Goal: Entertainment & Leisure: Browse casually

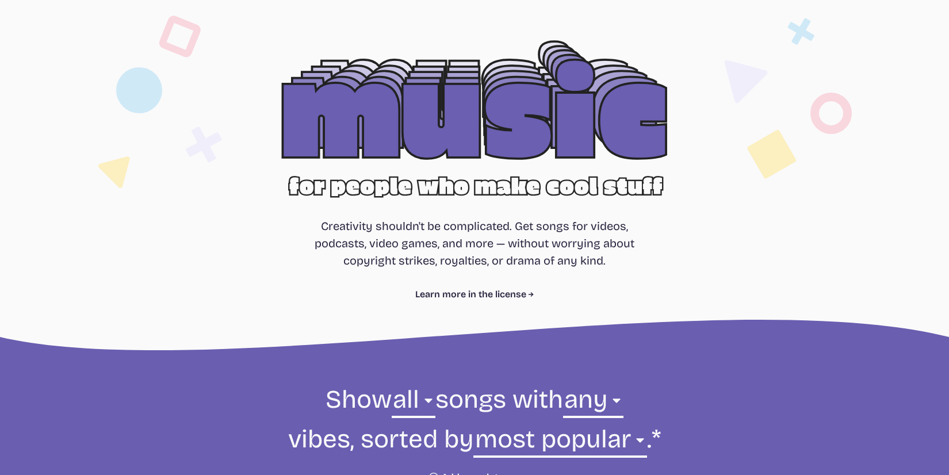
scroll to position [353, 0]
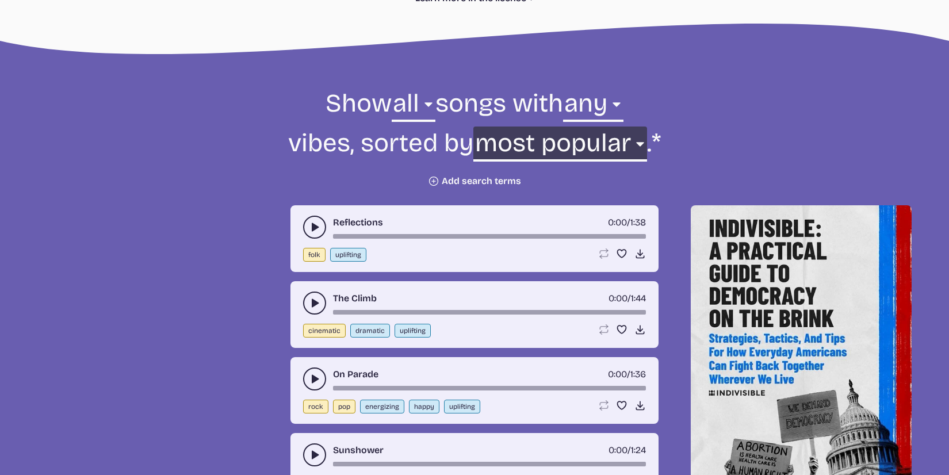
click at [557, 145] on select "newest oldest most popular least popular name" at bounding box center [559, 146] width 173 height 40
click at [478, 126] on select "newest oldest most popular least popular name" at bounding box center [559, 146] width 173 height 40
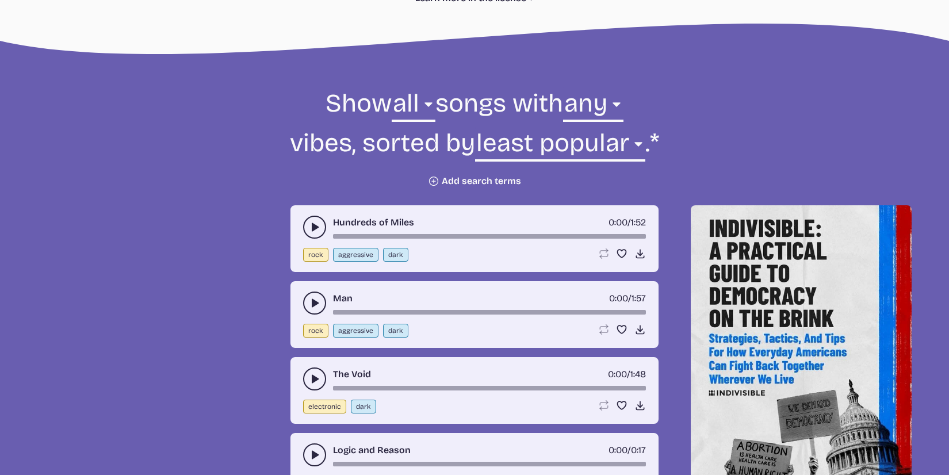
click at [300, 241] on div "Hundreds of Miles 0:00 / 1:52 rock aggressive dark Loop song Loop this song. Fa…" at bounding box center [474, 238] width 368 height 67
click at [303, 233] on div "Hundreds of Miles 0:00 / 1:52" at bounding box center [474, 227] width 343 height 23
click at [320, 225] on icon "play-pause toggle" at bounding box center [314, 226] width 11 height 11
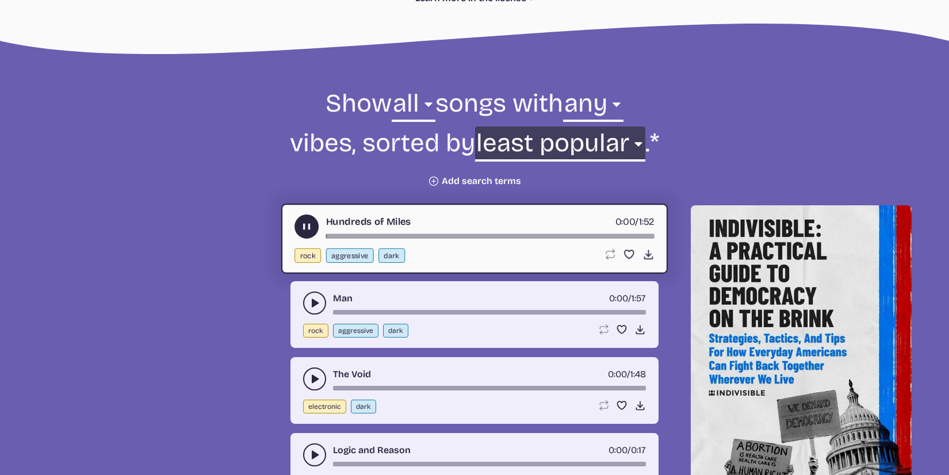
click at [528, 155] on select "newest oldest most popular least popular name" at bounding box center [560, 146] width 170 height 40
select select "newest"
click at [512, 126] on select "newest oldest most popular least popular name" at bounding box center [560, 146] width 170 height 40
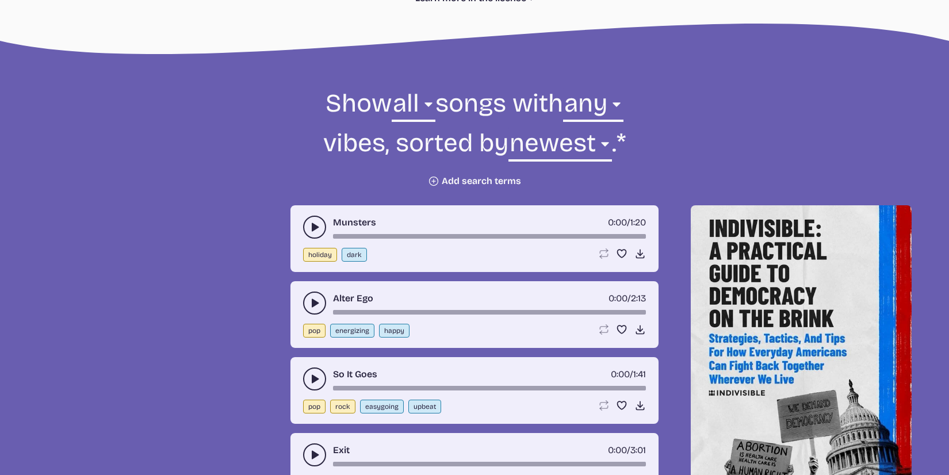
click at [306, 221] on button "play-pause toggle" at bounding box center [314, 227] width 23 height 23
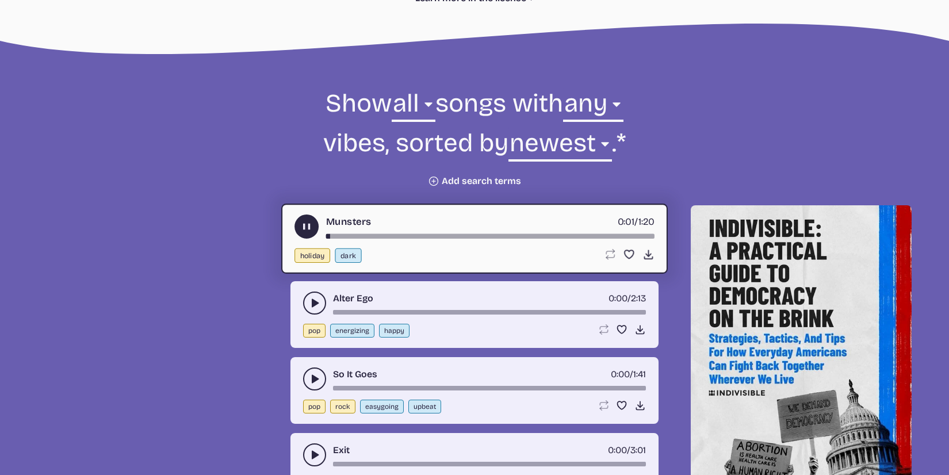
click at [301, 293] on div "Alter Ego 0:00 / 2:13 pop energizing happy Loop song Loop this song. Favorite s…" at bounding box center [474, 314] width 368 height 67
click at [309, 297] on icon "play-pause toggle" at bounding box center [314, 302] width 11 height 11
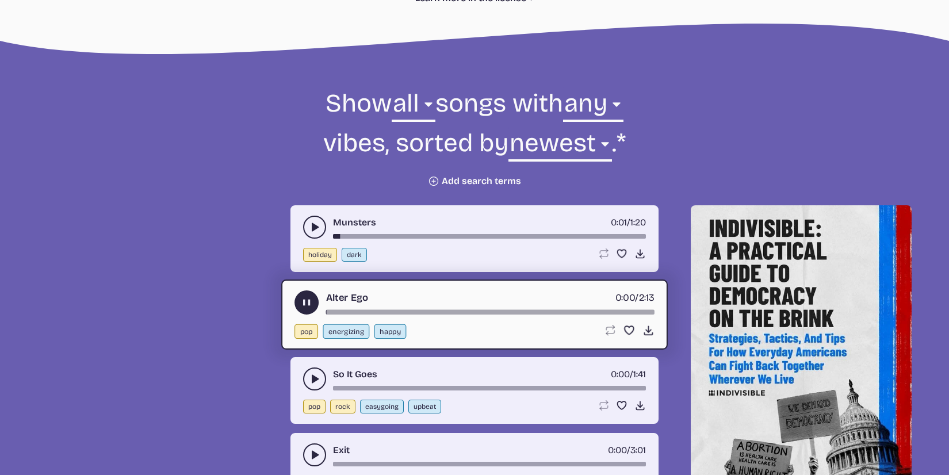
scroll to position [586, 0]
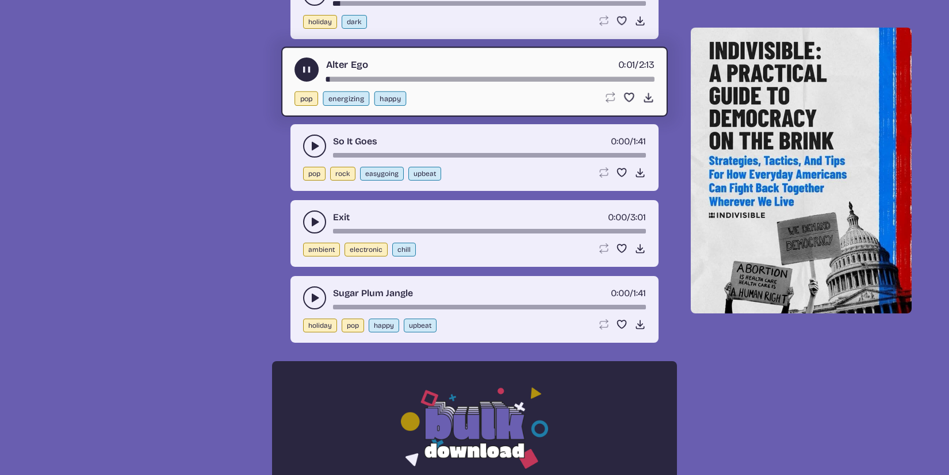
click at [317, 143] on icon "play-pause toggle" at bounding box center [314, 145] width 11 height 11
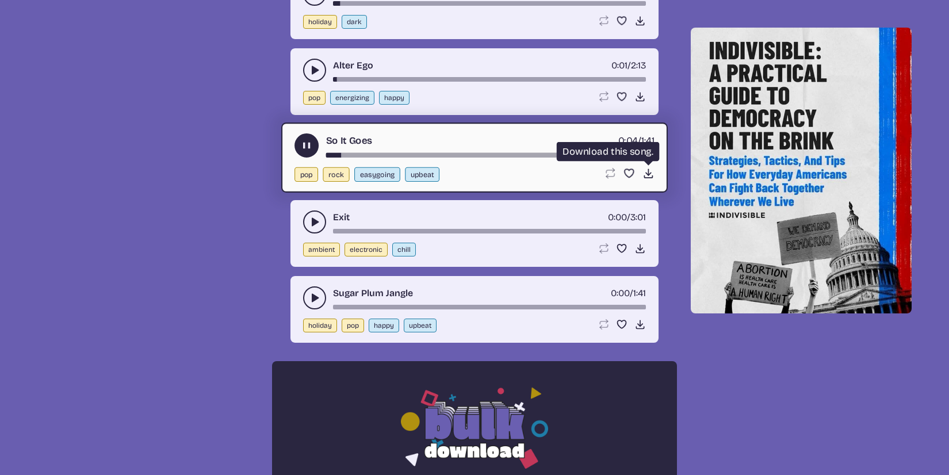
click at [646, 170] on icon "Download song" at bounding box center [648, 173] width 12 height 12
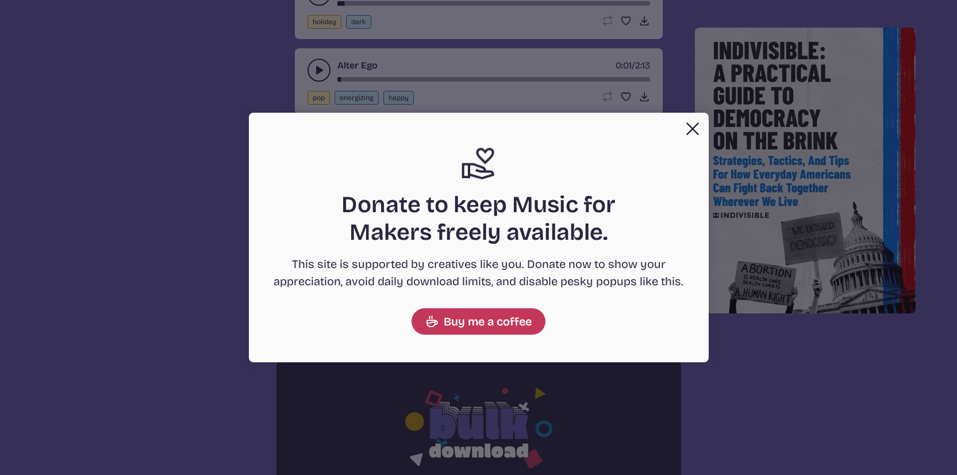
click at [673, 129] on div "Close Support icon Donate to keep Music for Makers freely available. This site …" at bounding box center [479, 238] width 460 height 250
click at [686, 128] on button "Close" at bounding box center [692, 128] width 23 height 23
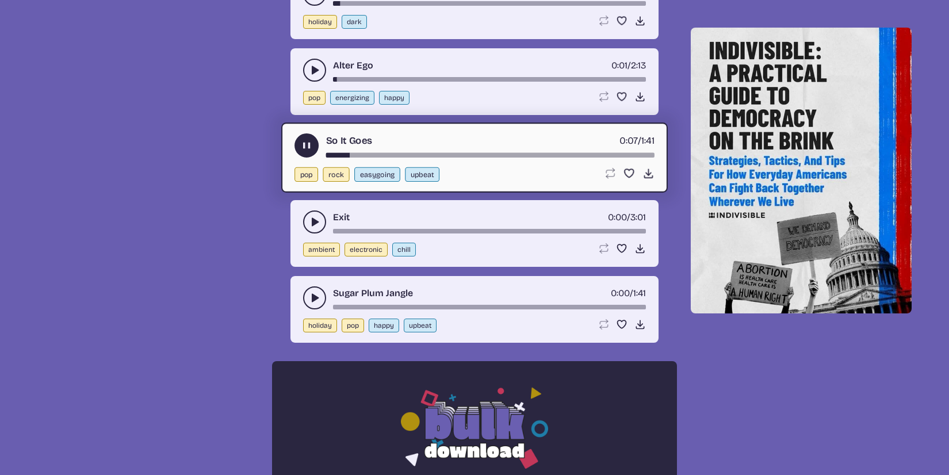
click at [306, 223] on button "play-pause toggle" at bounding box center [314, 221] width 23 height 23
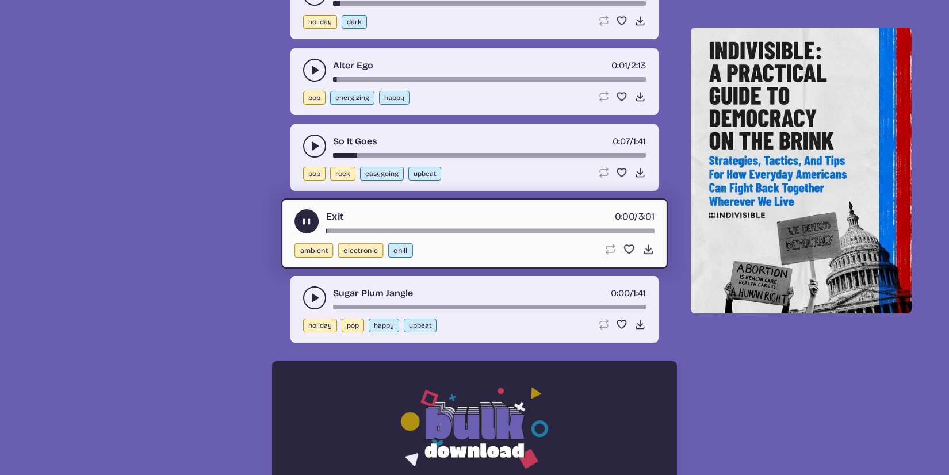
click at [308, 303] on button "play-pause toggle" at bounding box center [314, 297] width 23 height 23
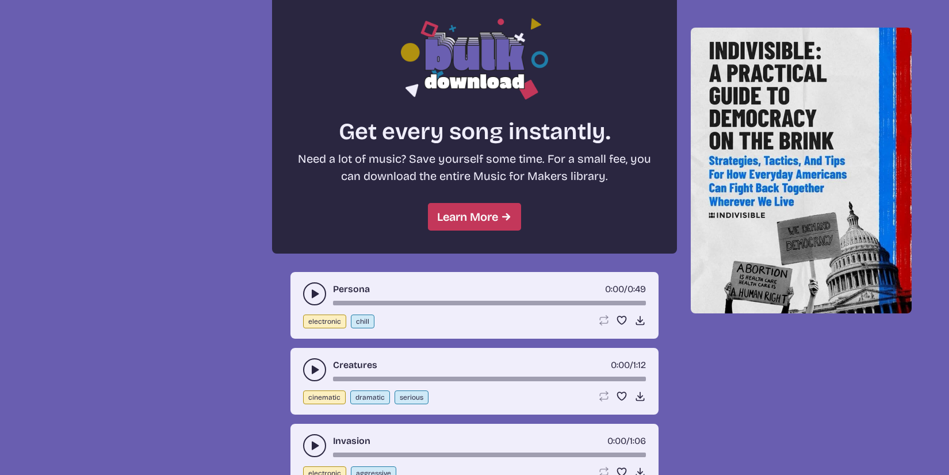
scroll to position [699, 0]
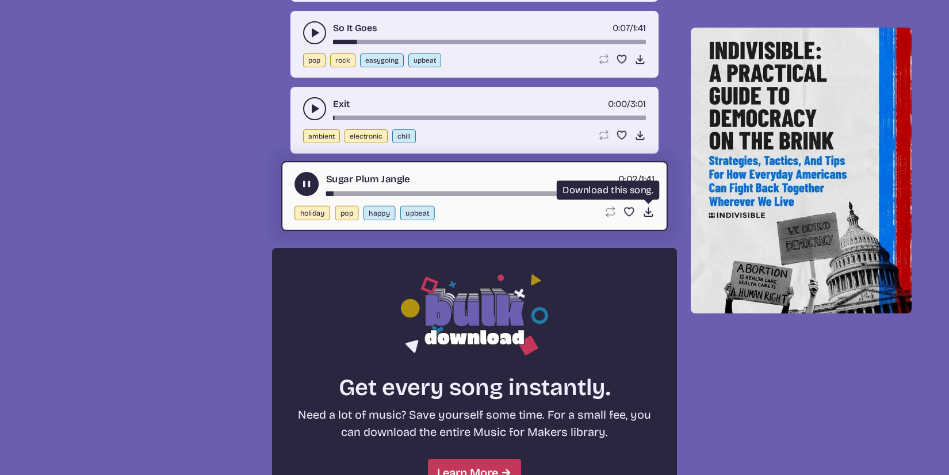
click at [649, 212] on use at bounding box center [648, 212] width 12 height 12
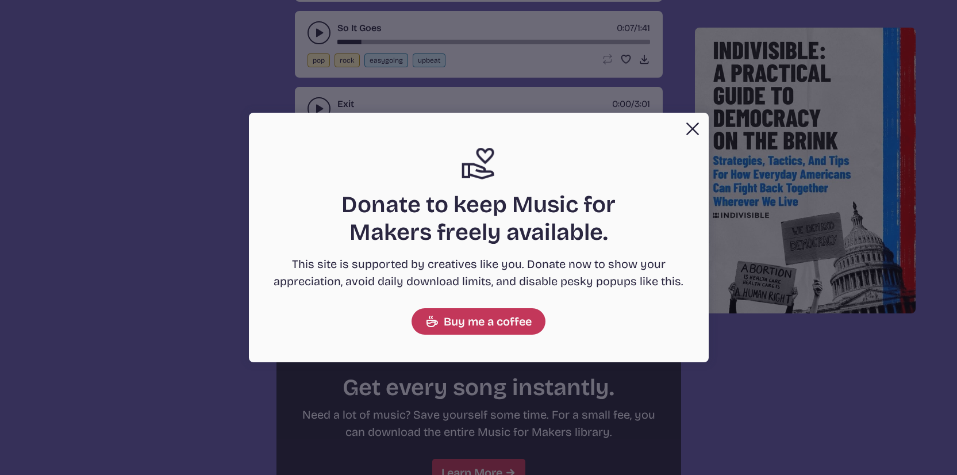
click at [696, 123] on button "Close" at bounding box center [692, 128] width 23 height 23
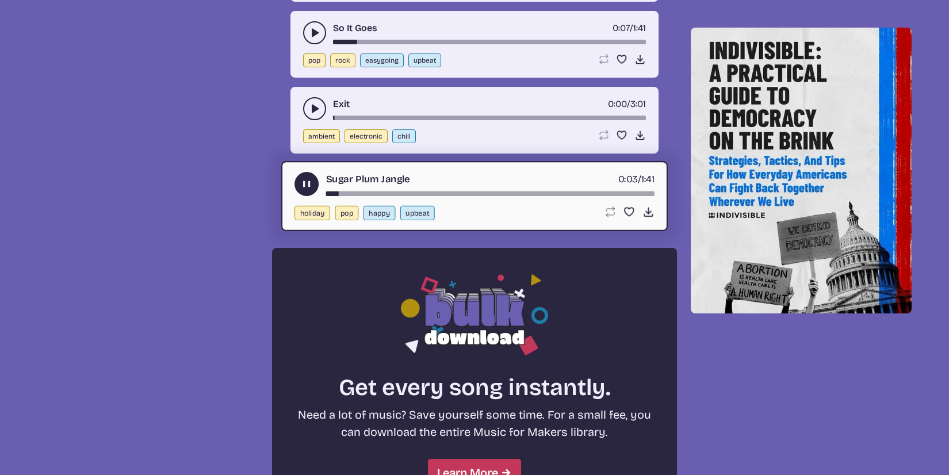
scroll to position [953, 0]
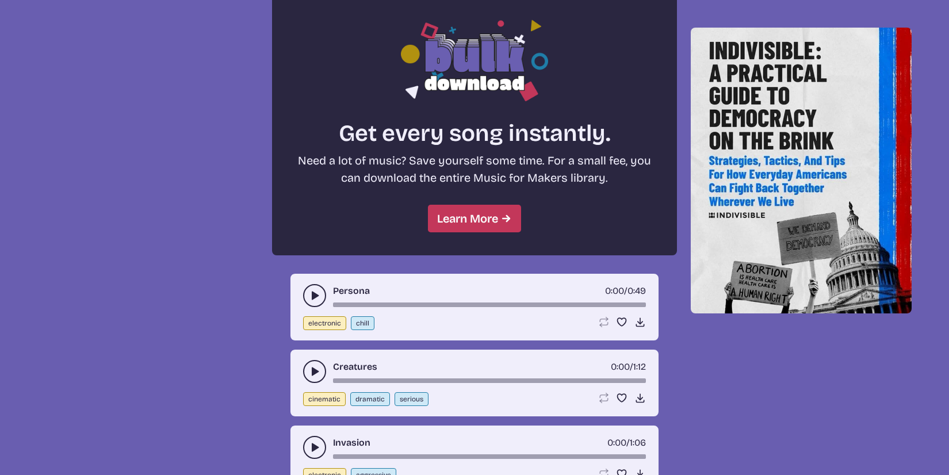
click at [315, 286] on button "play-pause toggle" at bounding box center [314, 295] width 23 height 23
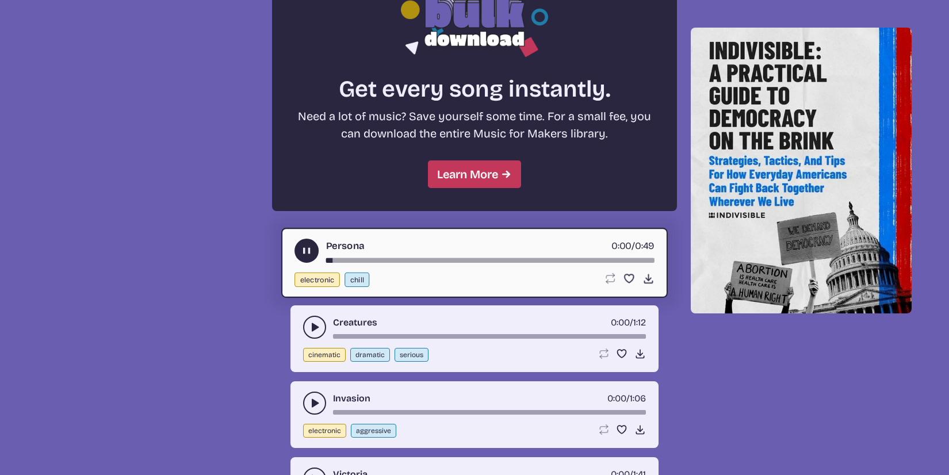
click at [309, 316] on button "play-pause toggle" at bounding box center [314, 327] width 23 height 23
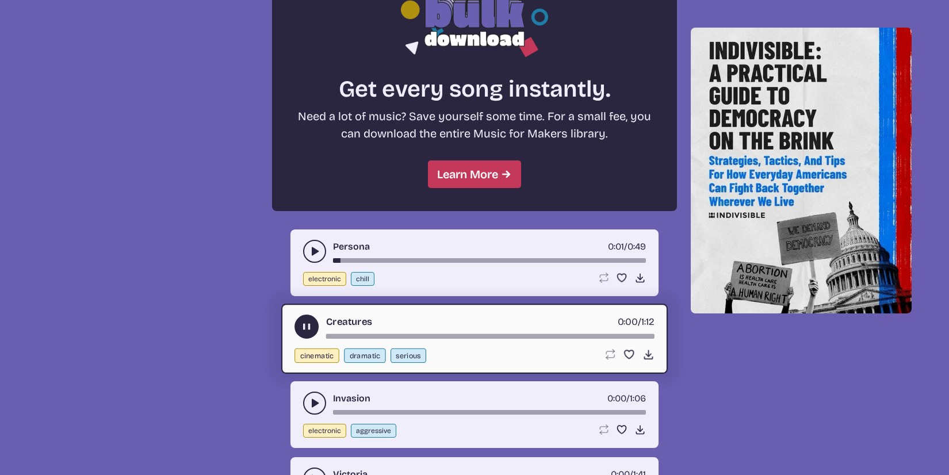
scroll to position [1186, 0]
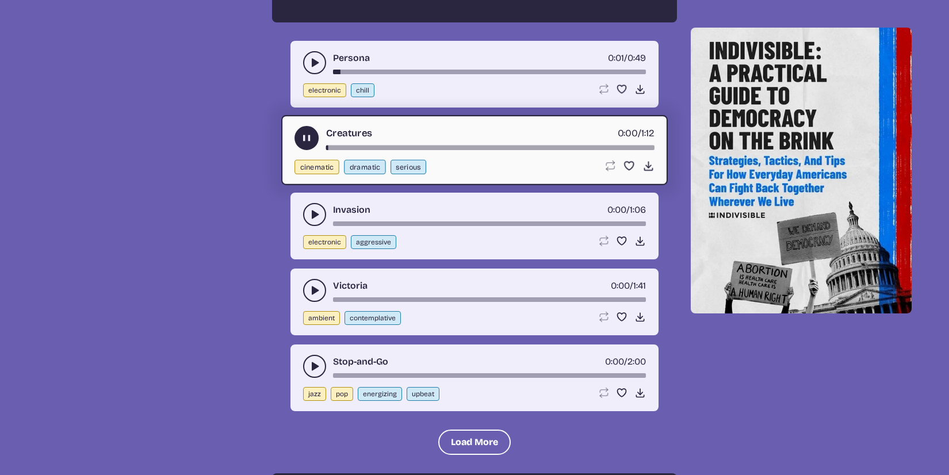
click at [304, 188] on div "Munsters 0:01 / 1:20 holiday dark Loop song Loop this song. Favorite song Save …" at bounding box center [474, 21] width 405 height 1299
click at [310, 208] on button "play-pause toggle" at bounding box center [314, 214] width 23 height 23
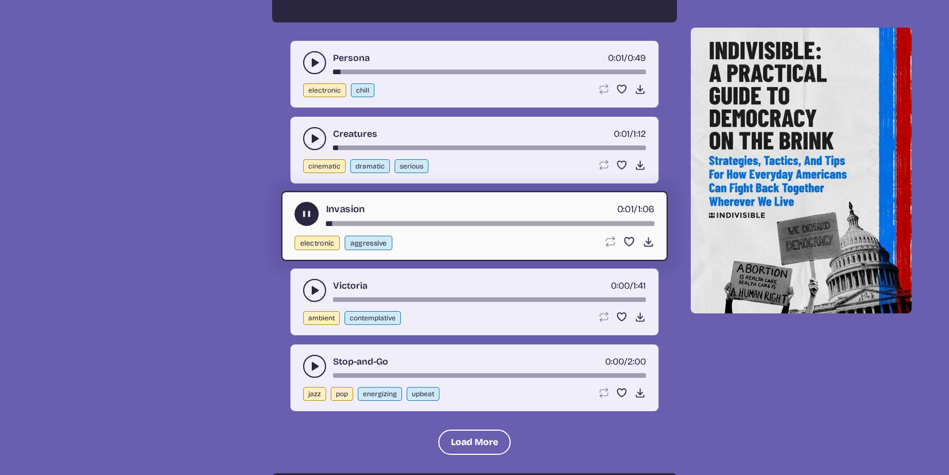
click at [365, 222] on div "song-time-bar" at bounding box center [490, 223] width 328 height 5
click at [316, 296] on icon "play-pause toggle" at bounding box center [314, 290] width 11 height 11
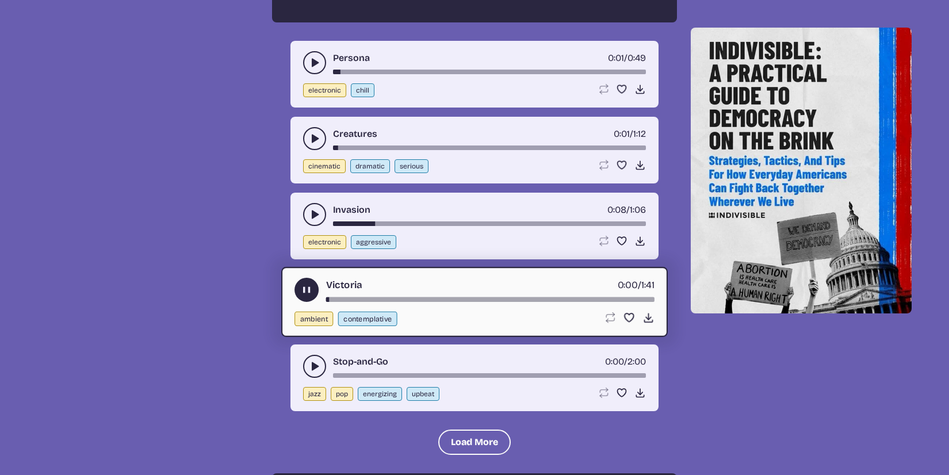
click at [398, 295] on div "Victoria 0:00 / 1:41" at bounding box center [474, 290] width 360 height 24
click at [303, 363] on div "Stop-and-Go 0:00 / 2:00" at bounding box center [474, 366] width 343 height 23
click at [327, 363] on div "Stop-and-Go 0:00 / 2:00" at bounding box center [474, 366] width 343 height 23
click at [320, 363] on button "play-pause toggle" at bounding box center [314, 366] width 23 height 23
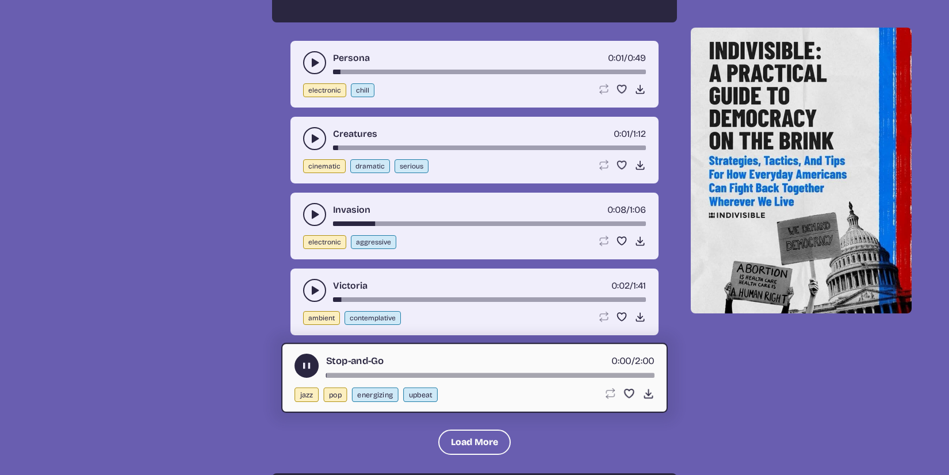
click at [410, 376] on div "song-time-bar" at bounding box center [490, 375] width 328 height 5
click at [444, 436] on button "Load More" at bounding box center [474, 441] width 72 height 25
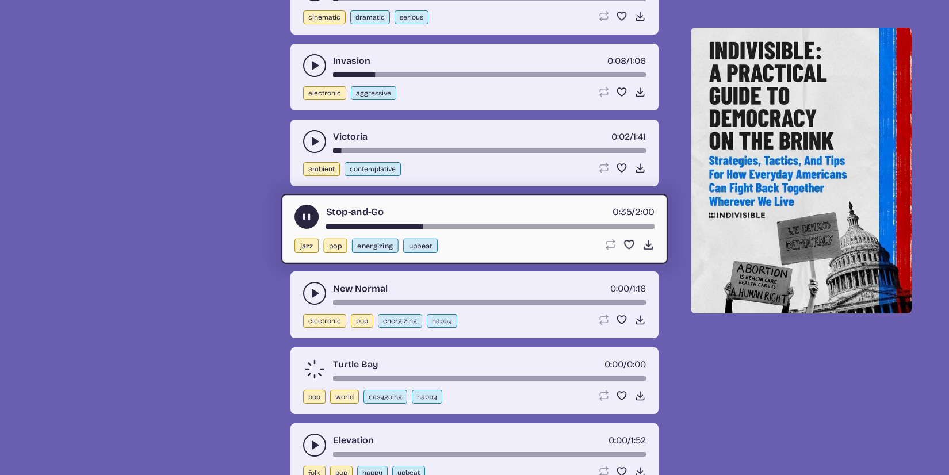
scroll to position [1405, 0]
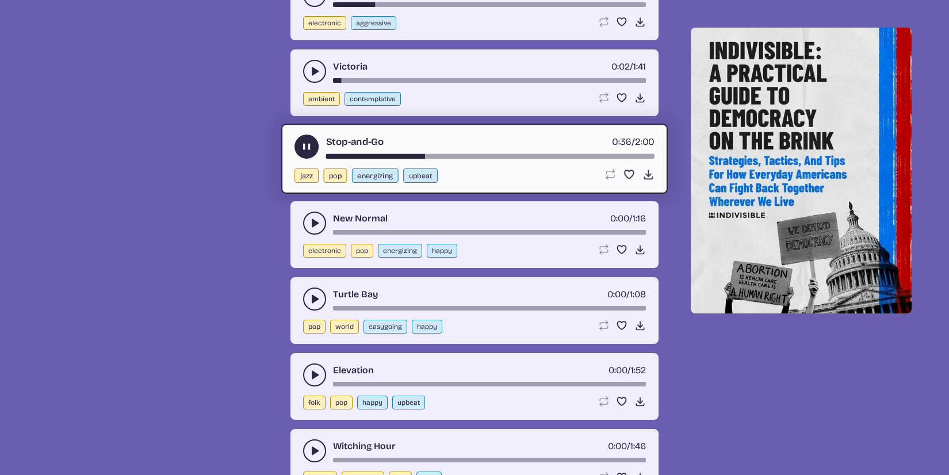
click at [305, 204] on div "New Normal 0:00 / 1:16 electronic pop energizing happy Loop song Loop this song…" at bounding box center [474, 234] width 368 height 67
click at [308, 212] on div "New Normal 0:00 / 1:16" at bounding box center [474, 223] width 343 height 23
click at [310, 216] on button "play-pause toggle" at bounding box center [314, 223] width 23 height 23
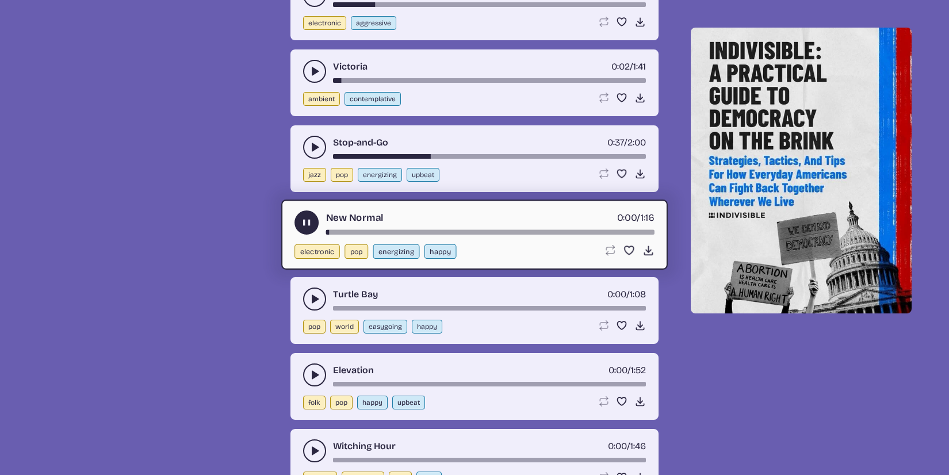
click at [312, 294] on icon "play-pause toggle" at bounding box center [314, 298] width 11 height 11
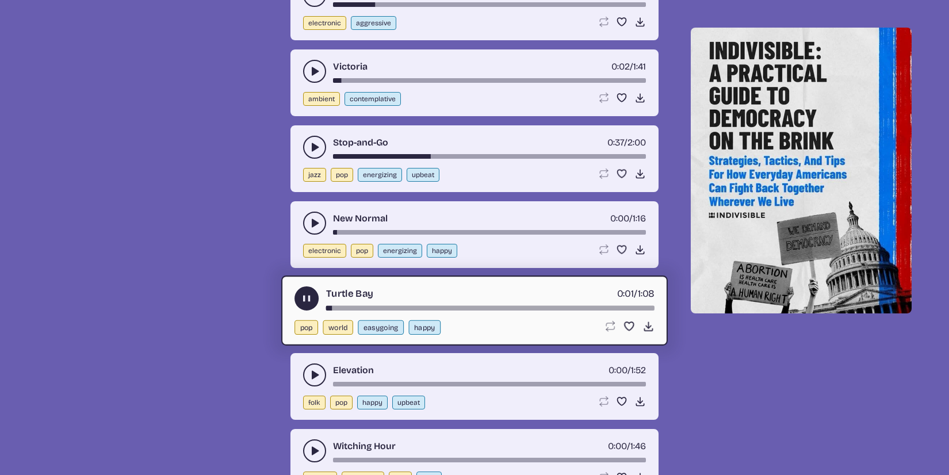
click at [315, 372] on icon "play-pause toggle" at bounding box center [314, 374] width 11 height 11
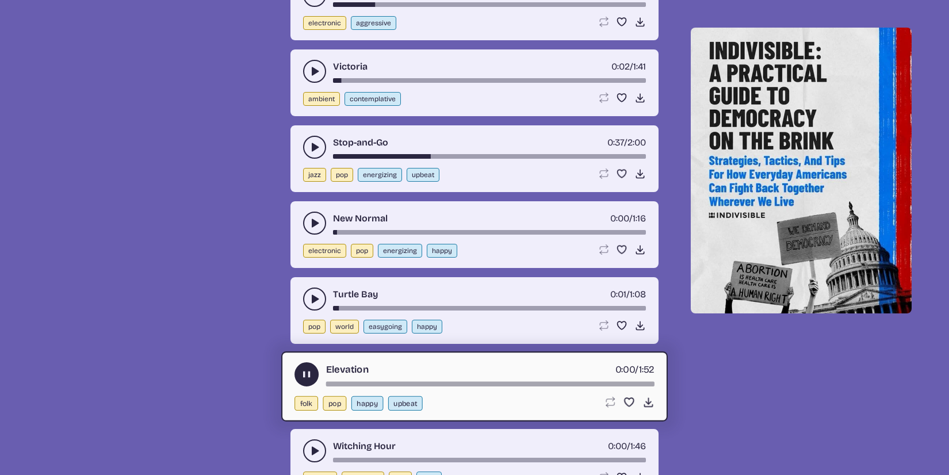
scroll to position [1677, 0]
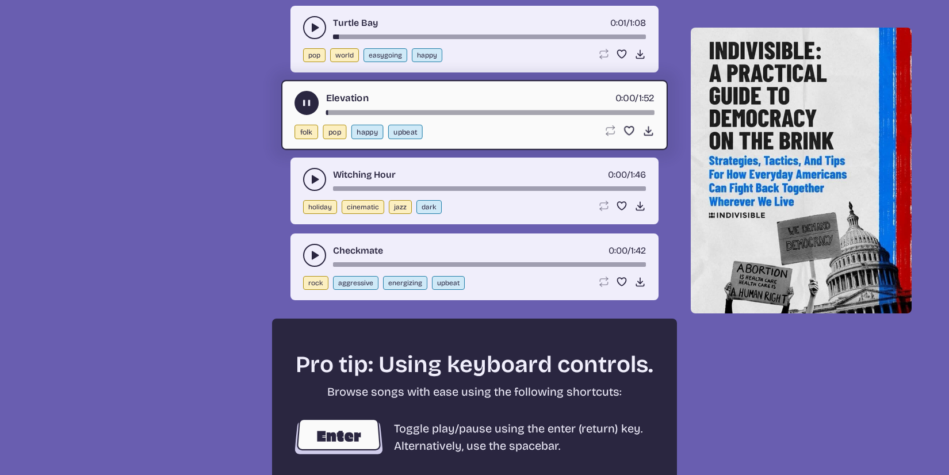
click at [304, 186] on div "Witching Hour 0:00 / 1:46" at bounding box center [474, 179] width 343 height 23
click at [315, 170] on button "play-pause toggle" at bounding box center [314, 179] width 23 height 23
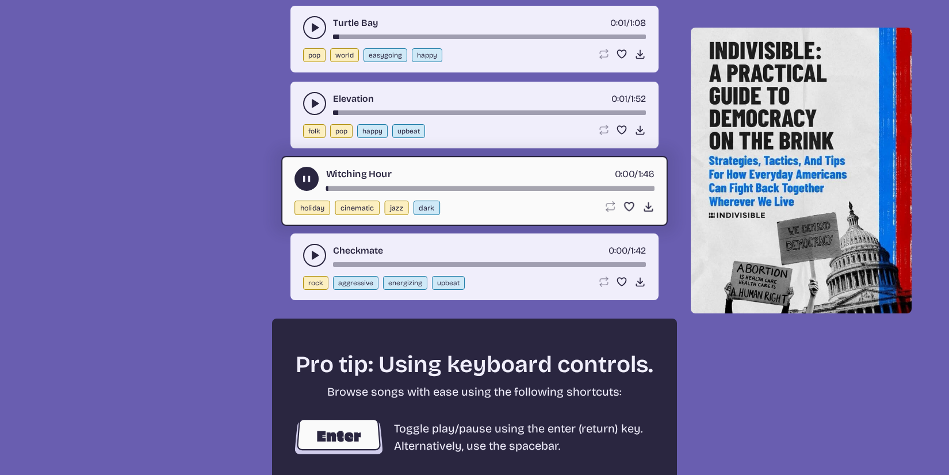
click at [310, 252] on icon "play-pause toggle" at bounding box center [314, 255] width 11 height 11
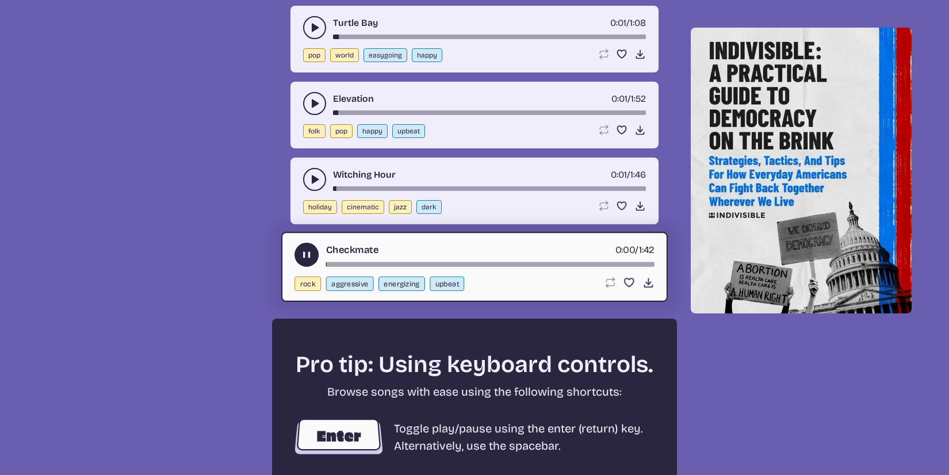
scroll to position [1739, 0]
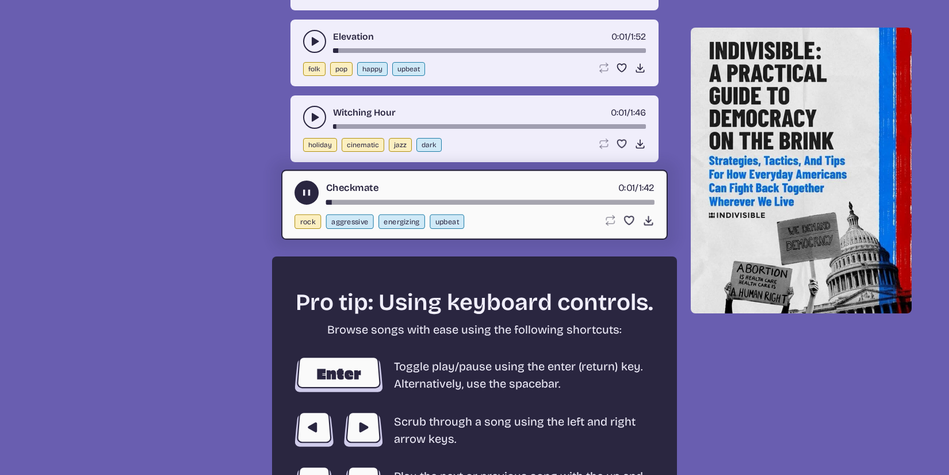
click at [502, 200] on div "Checkmate 0:01 / 1:42" at bounding box center [474, 193] width 360 height 24
click at [496, 199] on div "Checkmate 0:02 / 1:42" at bounding box center [474, 193] width 360 height 24
click at [496, 200] on div "song-time-bar" at bounding box center [490, 202] width 328 height 5
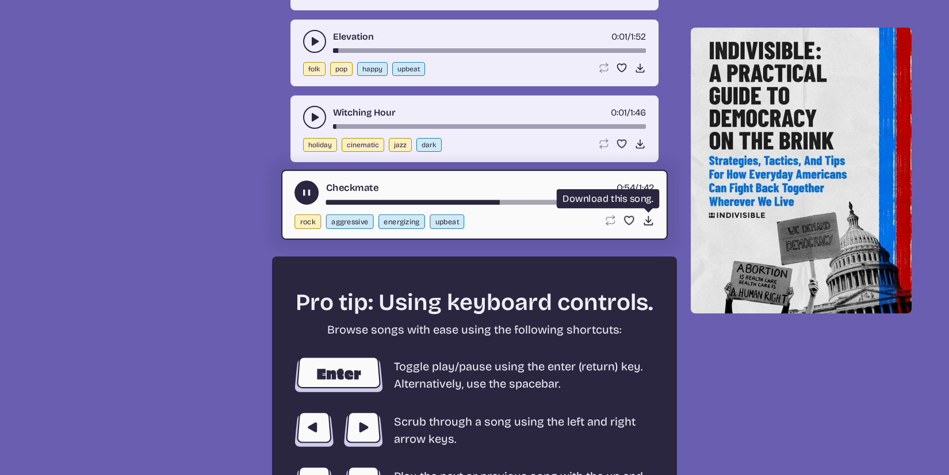
click at [646, 217] on icon "Download song" at bounding box center [648, 220] width 12 height 12
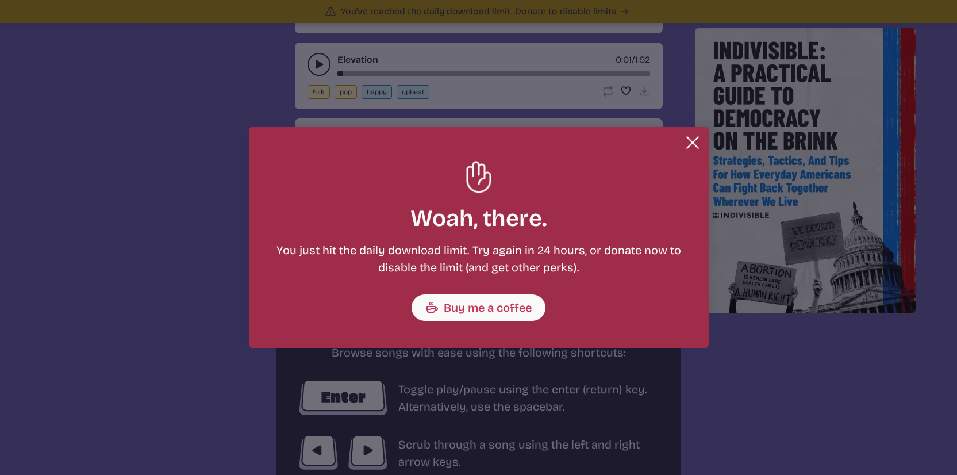
click at [283, 247] on p "You just hit the daily download limit. Try again in 24 hours, or donate now to …" at bounding box center [479, 258] width 414 height 34
drag, startPoint x: 276, startPoint y: 246, endPoint x: 540, endPoint y: 251, distance: 264.5
click at [538, 245] on p "You just hit the daily download limit. Try again in 24 hours, or donate now to …" at bounding box center [479, 258] width 414 height 34
click at [540, 252] on p "You just hit the daily download limit. Try again in 24 hours, or donate now to …" at bounding box center [479, 258] width 414 height 34
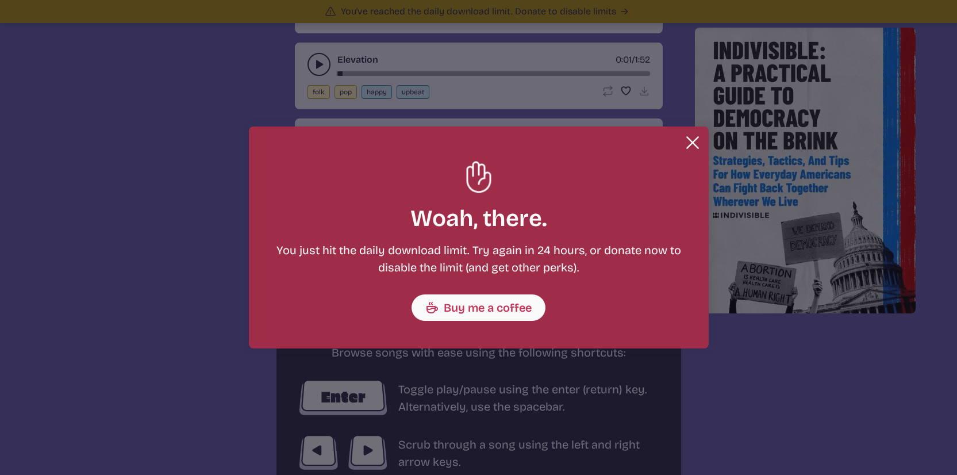
click at [540, 252] on p "You just hit the daily download limit. Try again in 24 hours, or donate now to …" at bounding box center [479, 258] width 414 height 34
click at [691, 137] on button "Close" at bounding box center [692, 142] width 23 height 23
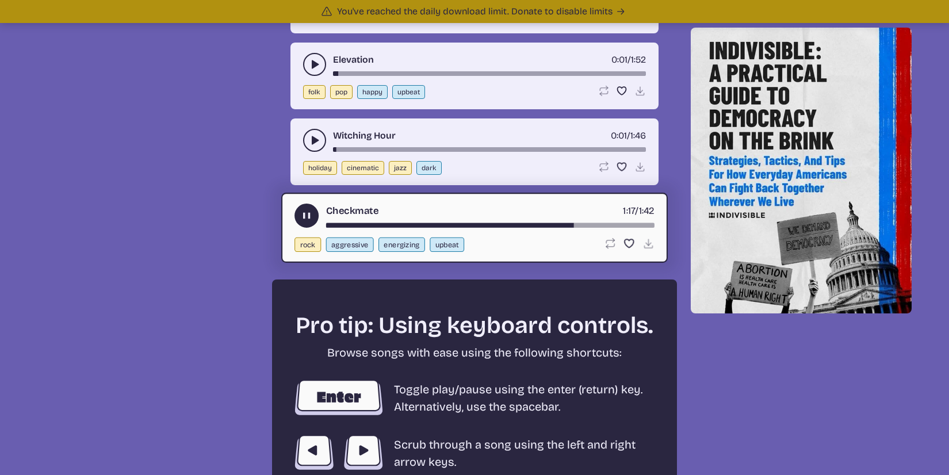
click at [300, 209] on button "play-pause toggle" at bounding box center [306, 216] width 24 height 24
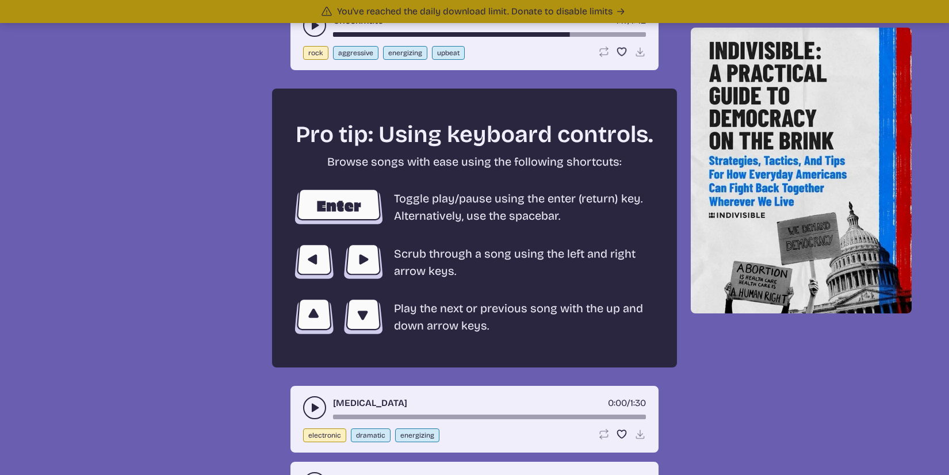
scroll to position [2011, 0]
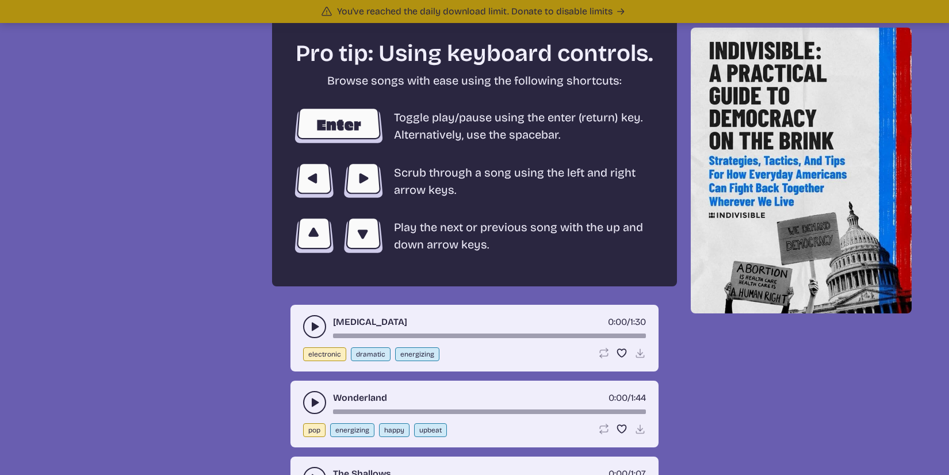
click at [310, 323] on icon "play-pause toggle" at bounding box center [314, 326] width 11 height 11
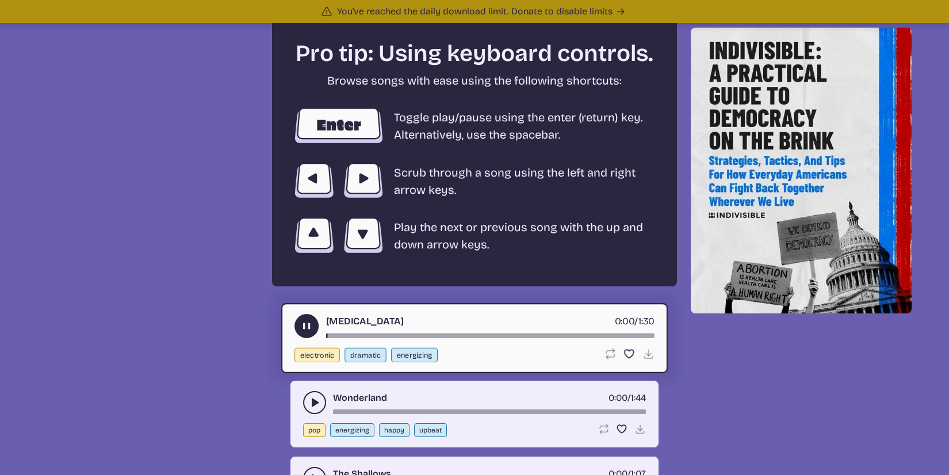
click at [430, 336] on div "song-time-bar" at bounding box center [490, 335] width 328 height 5
click at [308, 405] on button "play-pause toggle" at bounding box center [314, 402] width 23 height 23
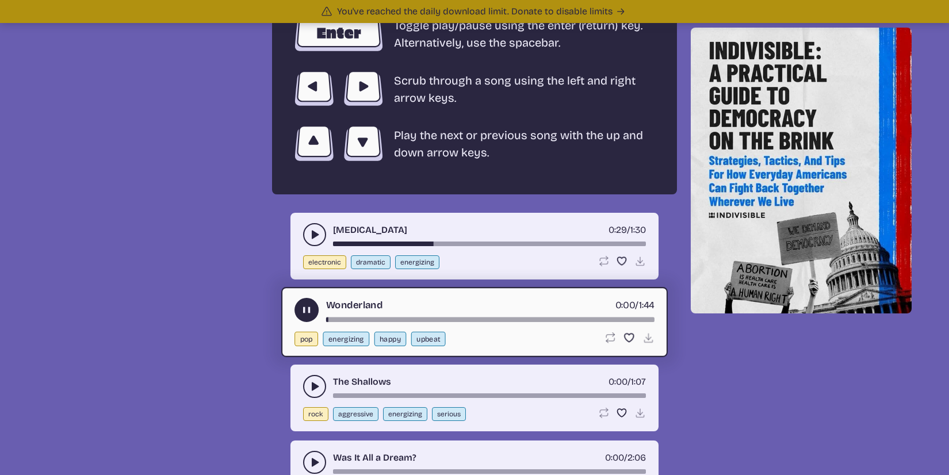
click at [316, 383] on icon "play-pause toggle" at bounding box center [314, 386] width 11 height 11
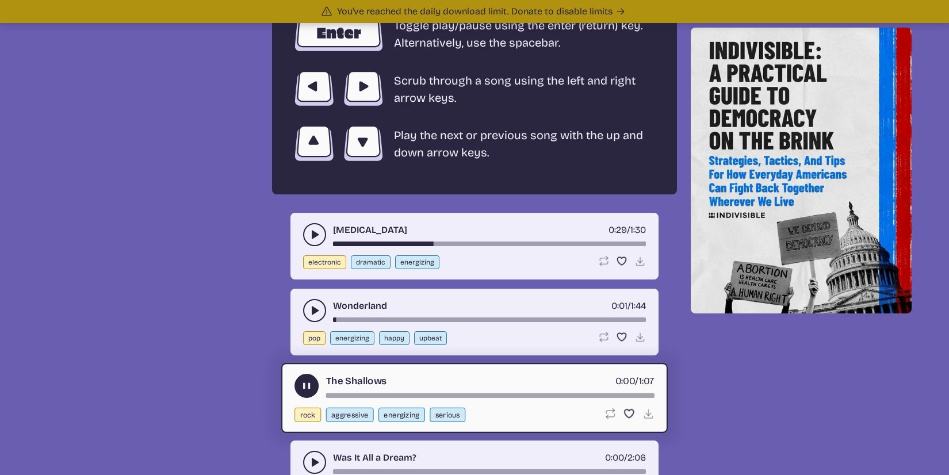
scroll to position [2131, 0]
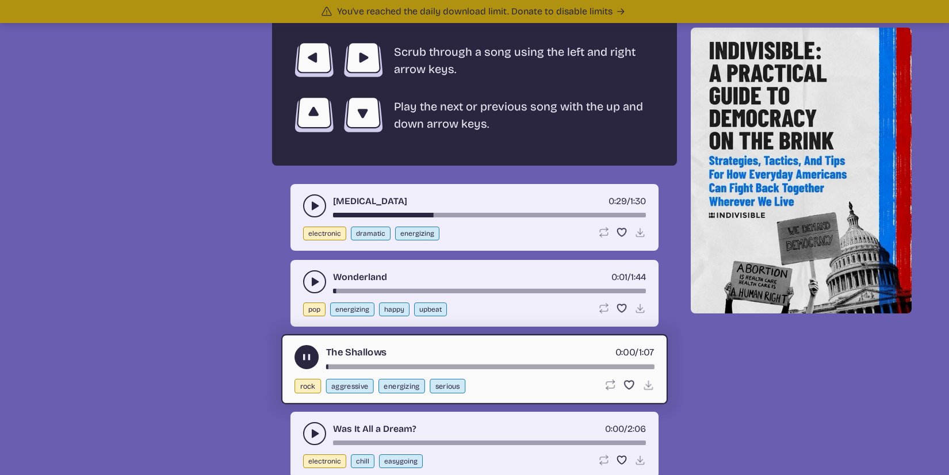
click at [309, 447] on div "Was It All a Dream? 0:00 / 2:06 electronic chill easygoing Loop song Loop this …" at bounding box center [474, 445] width 368 height 67
click at [310, 436] on icon "play-pause toggle" at bounding box center [314, 433] width 11 height 11
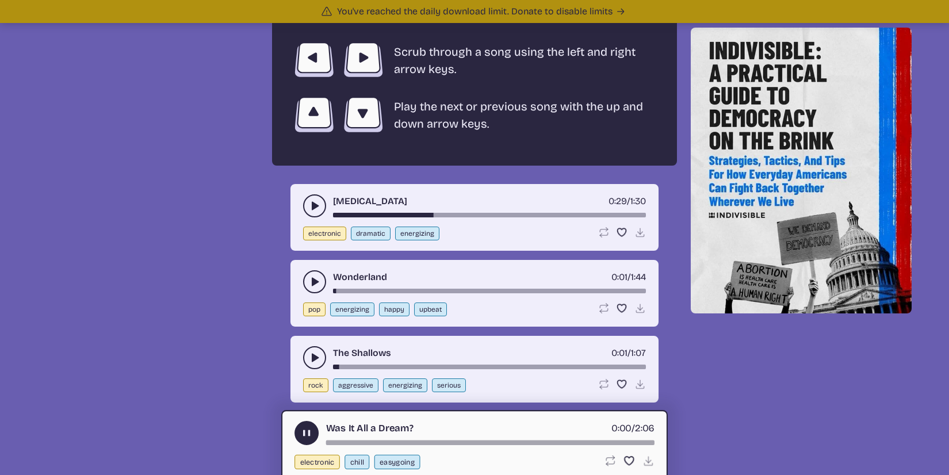
scroll to position [2350, 0]
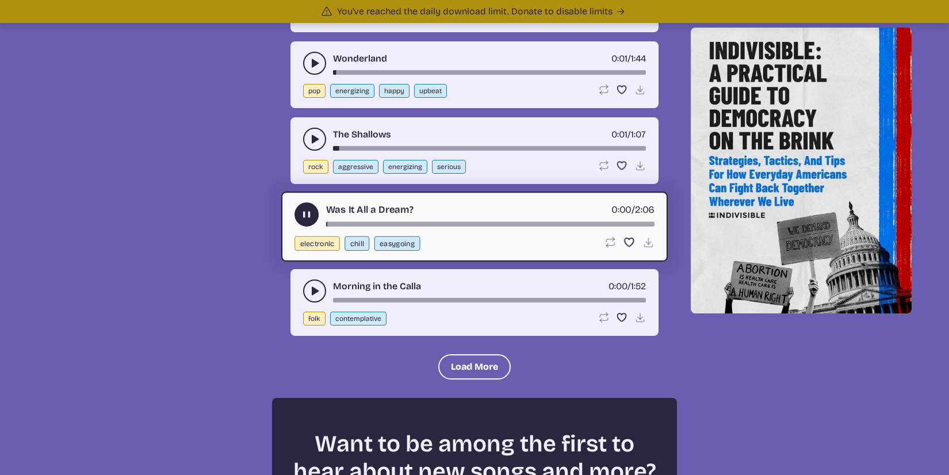
click at [314, 296] on icon "play-pause toggle" at bounding box center [314, 290] width 11 height 11
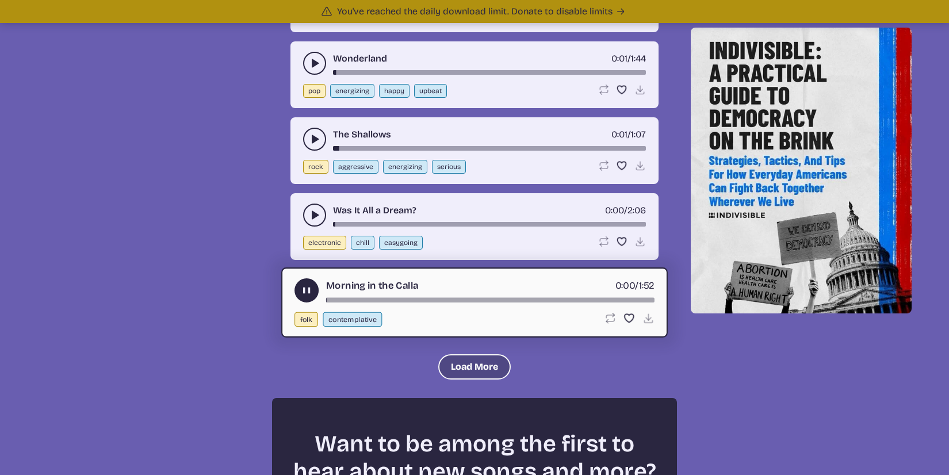
click at [464, 365] on button "Load More" at bounding box center [474, 366] width 72 height 25
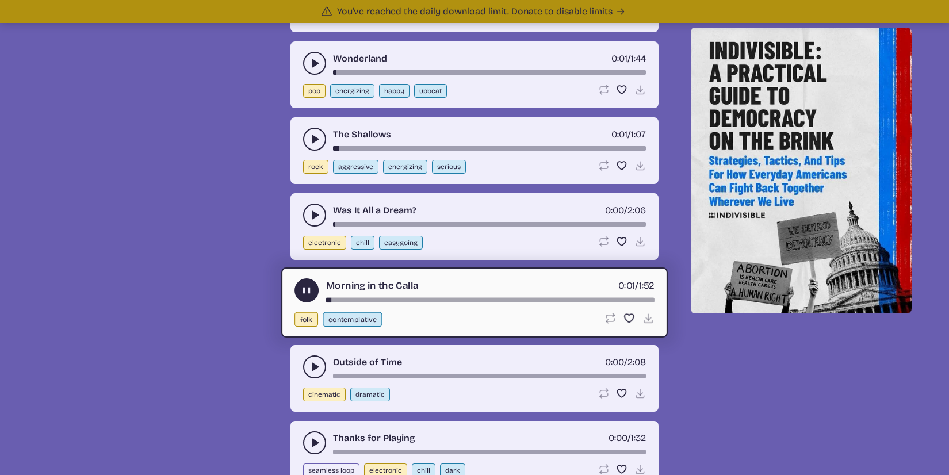
click at [314, 360] on button "play-pause toggle" at bounding box center [314, 366] width 23 height 23
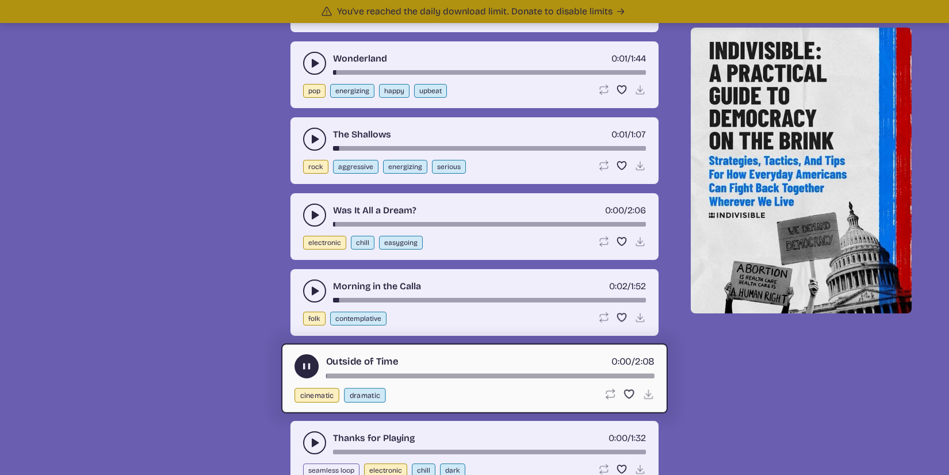
scroll to position [2505, 0]
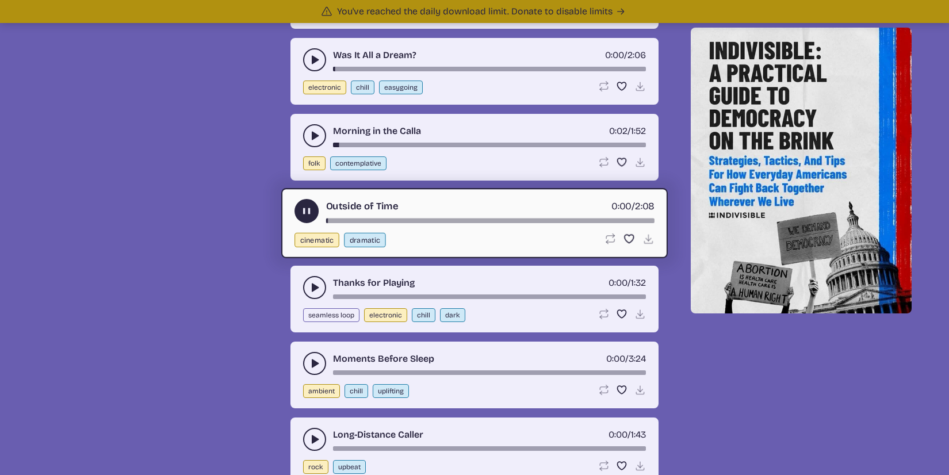
click at [310, 282] on icon "play-pause toggle" at bounding box center [314, 287] width 11 height 11
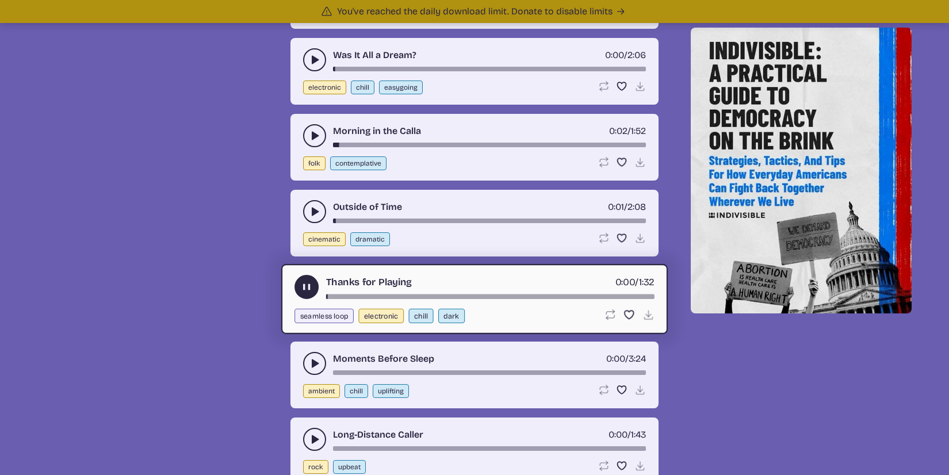
click at [313, 355] on button "play-pause toggle" at bounding box center [314, 363] width 23 height 23
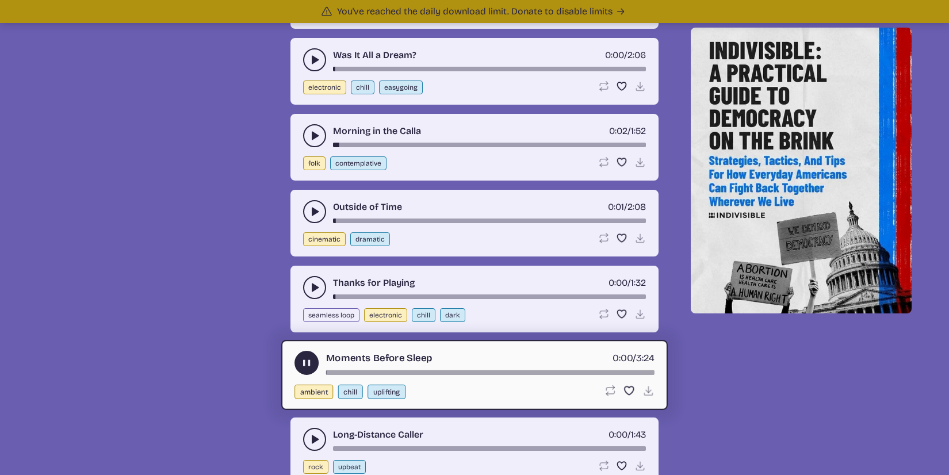
scroll to position [2668, 0]
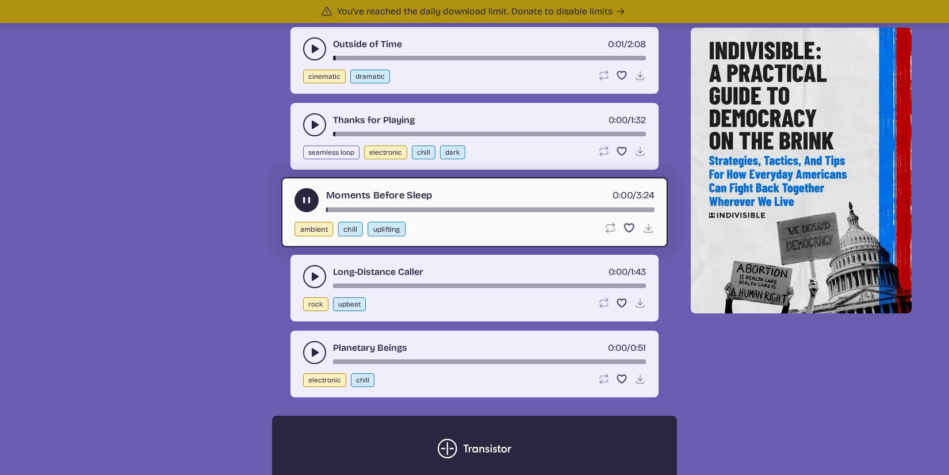
click at [315, 289] on div "Long-Distance Caller 0:00 / 1:43 rock upbeat Loop song Loop this song. Favorite…" at bounding box center [474, 288] width 368 height 67
click at [315, 282] on icon "play-pause toggle" at bounding box center [314, 276] width 11 height 11
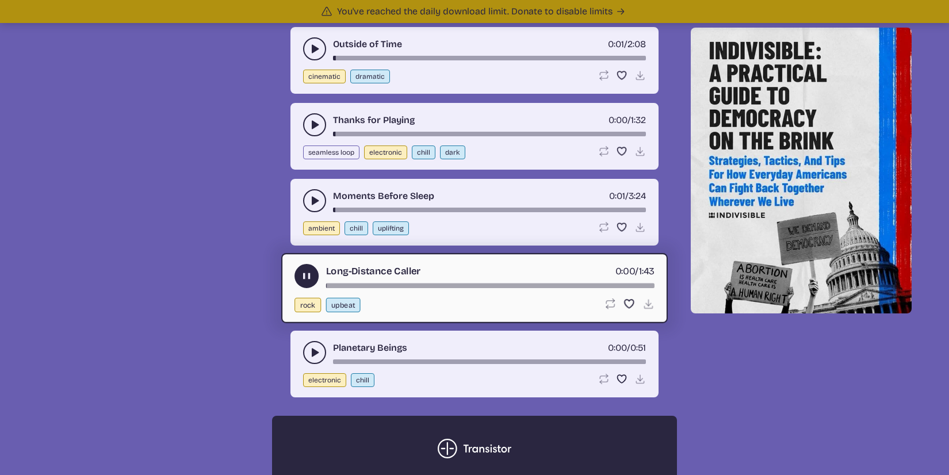
click at [317, 359] on button "play-pause toggle" at bounding box center [314, 352] width 23 height 23
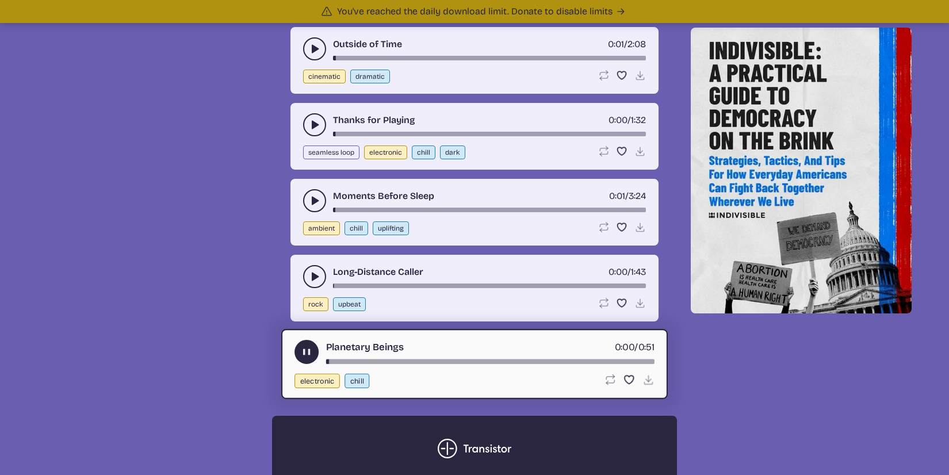
click at [472, 451] on img at bounding box center [475, 449] width 74 height 20
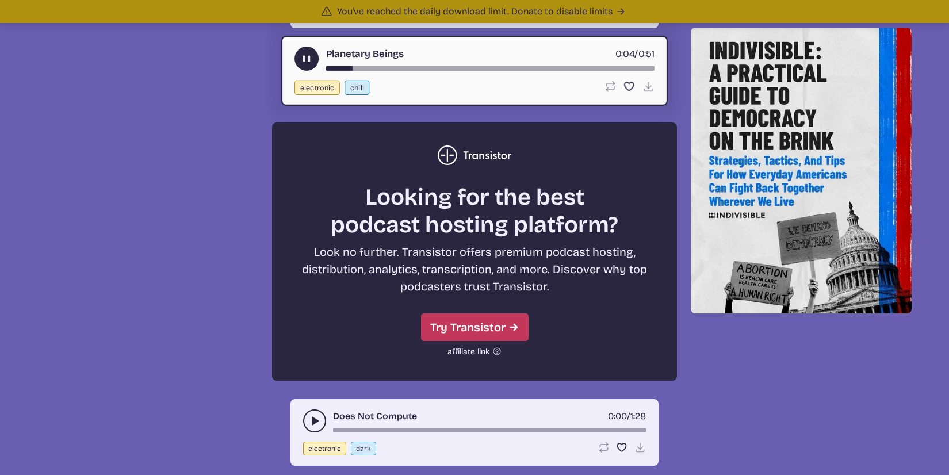
scroll to position [3144, 0]
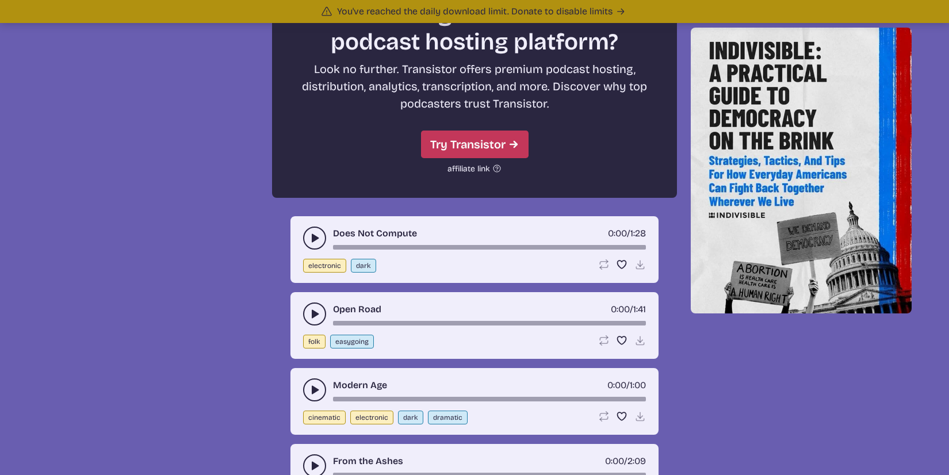
click at [302, 235] on div "Does Not Compute 0:00 / 1:28 electronic dark Loop song Loop this song. Favorite…" at bounding box center [474, 249] width 368 height 67
click at [307, 235] on button "play-pause toggle" at bounding box center [314, 238] width 23 height 23
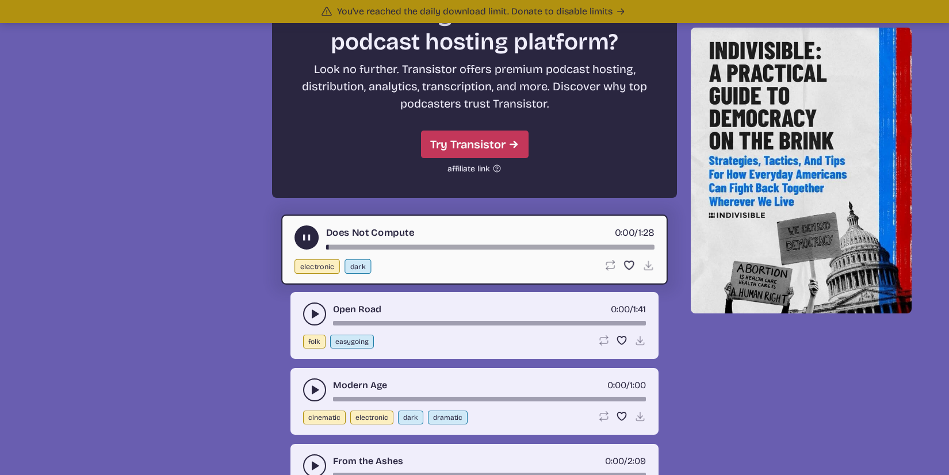
click at [306, 322] on button "play-pause toggle" at bounding box center [314, 313] width 23 height 23
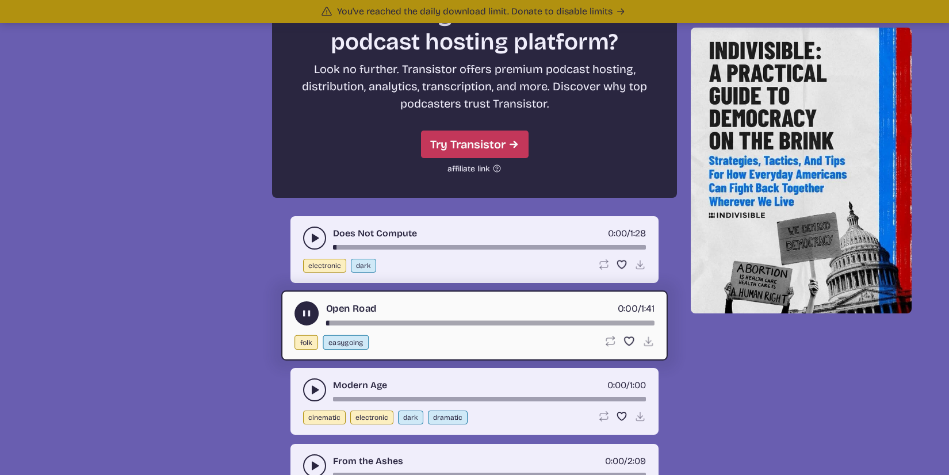
click at [312, 385] on icon "play-pause toggle" at bounding box center [314, 389] width 11 height 11
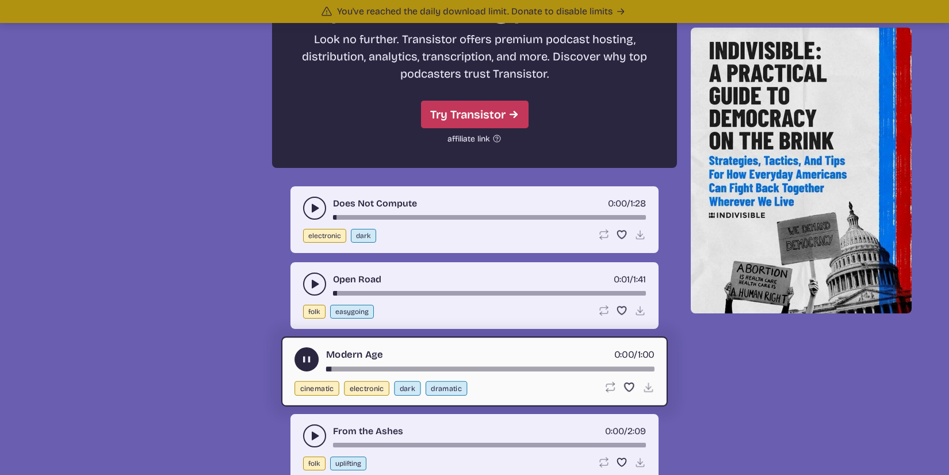
scroll to position [3403, 0]
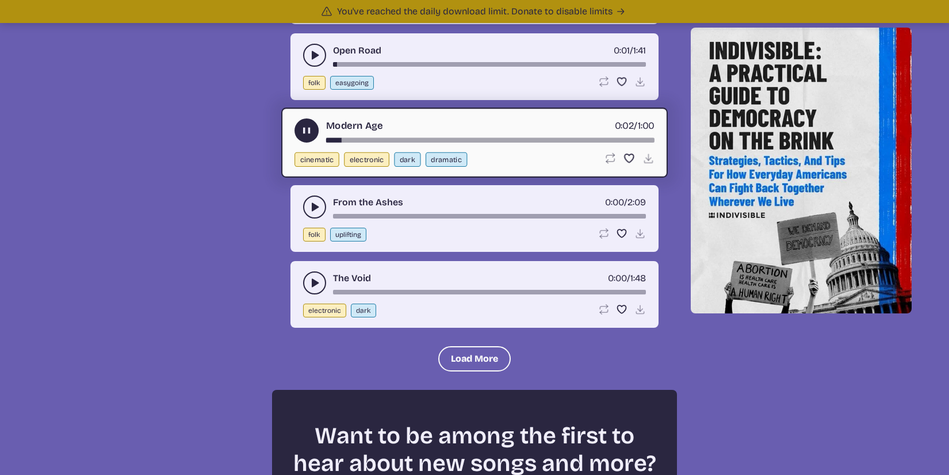
click at [320, 205] on icon "play-pause toggle" at bounding box center [314, 206] width 11 height 11
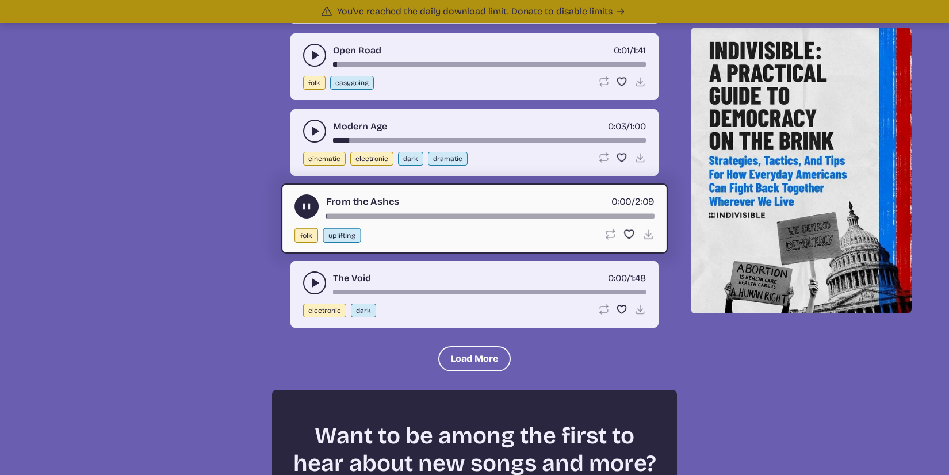
click at [302, 289] on div "The Void 0:00 / 1:48 electronic dark Loop song Loop this song. Favorite song Sa…" at bounding box center [474, 294] width 368 height 67
click at [308, 278] on button "play-pause toggle" at bounding box center [314, 282] width 23 height 23
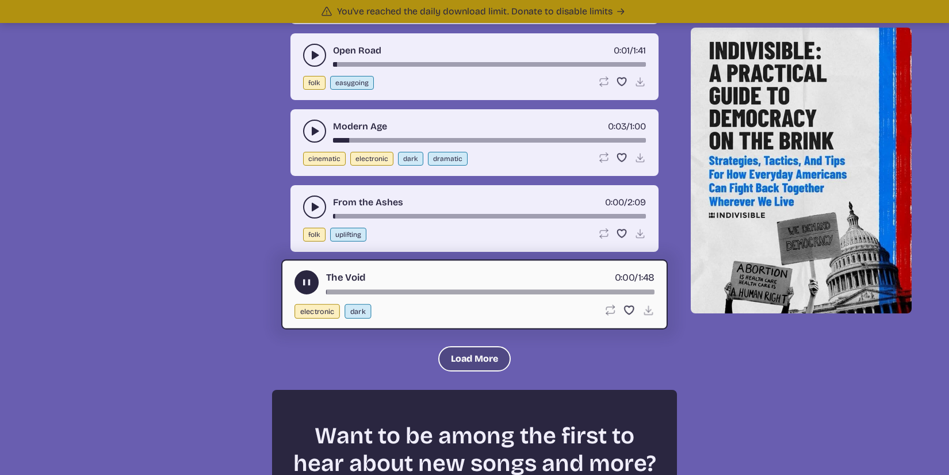
click at [480, 357] on button "Load More" at bounding box center [474, 358] width 72 height 25
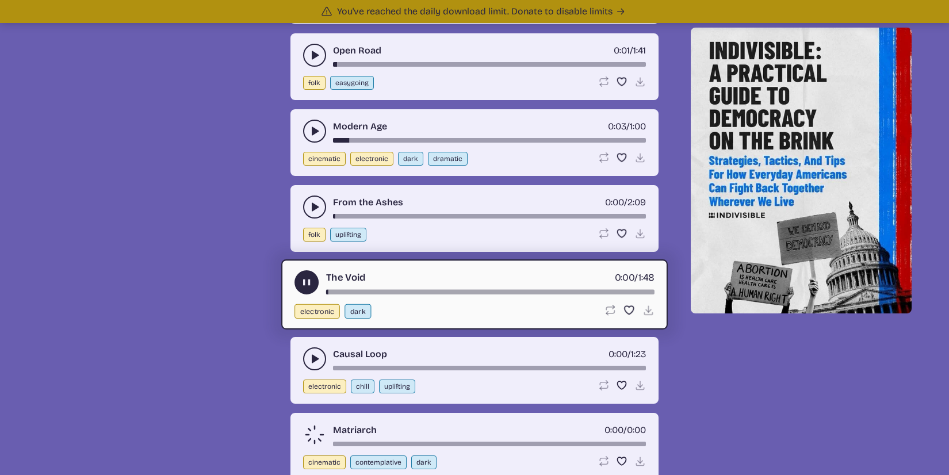
scroll to position [3558, 0]
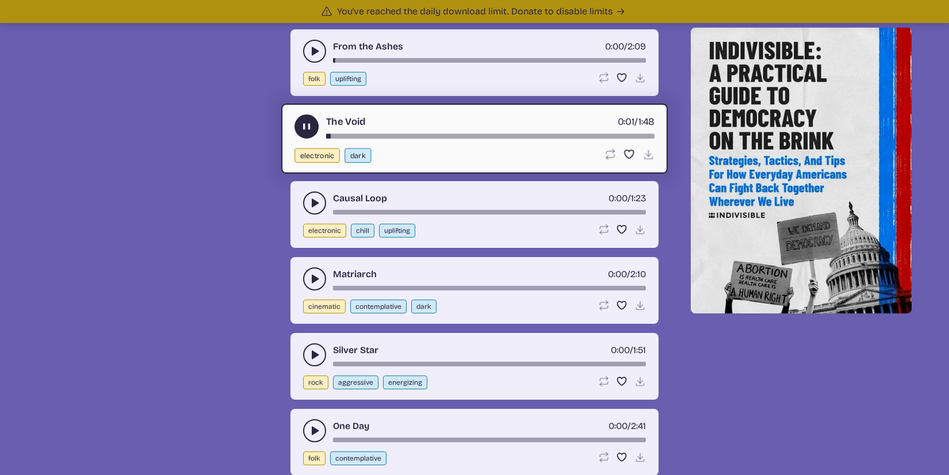
click at [305, 200] on button "play-pause toggle" at bounding box center [314, 202] width 23 height 23
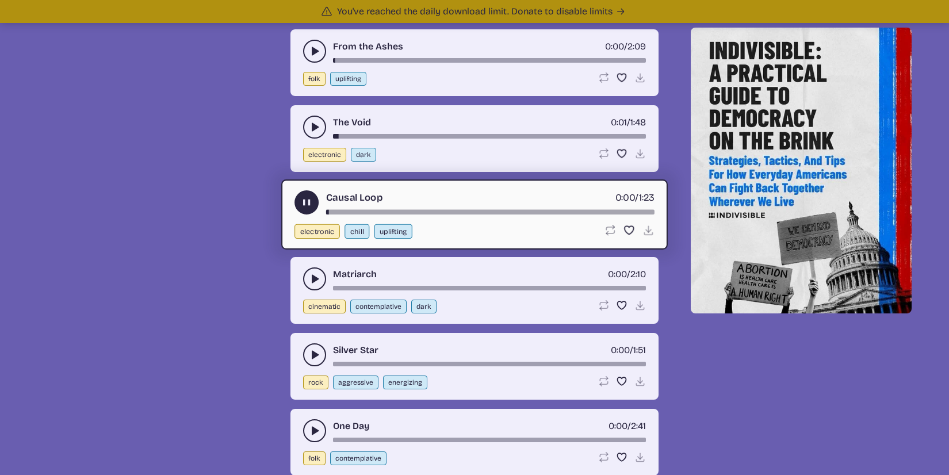
click at [309, 279] on icon "play-pause toggle" at bounding box center [314, 278] width 11 height 11
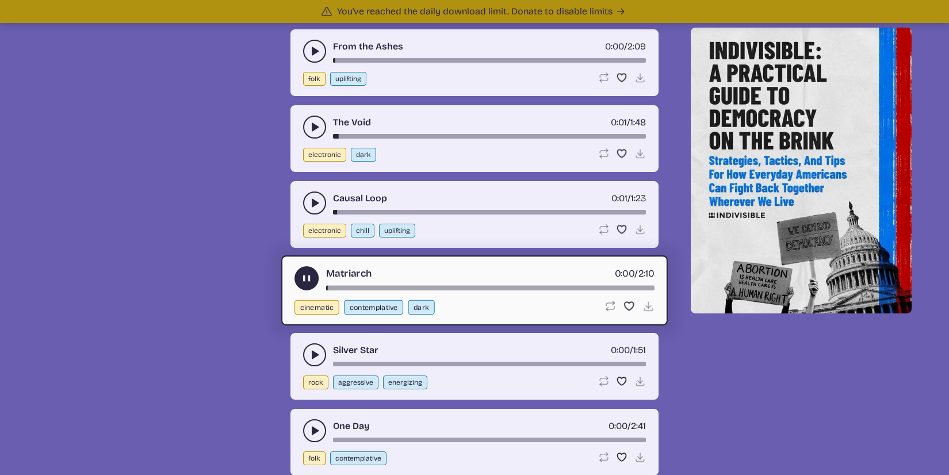
click at [312, 362] on button "play-pause toggle" at bounding box center [314, 354] width 23 height 23
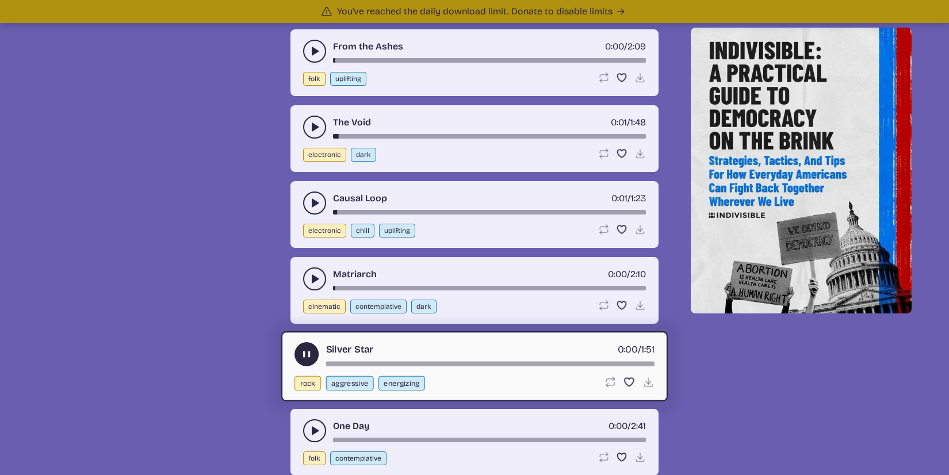
scroll to position [3722, 0]
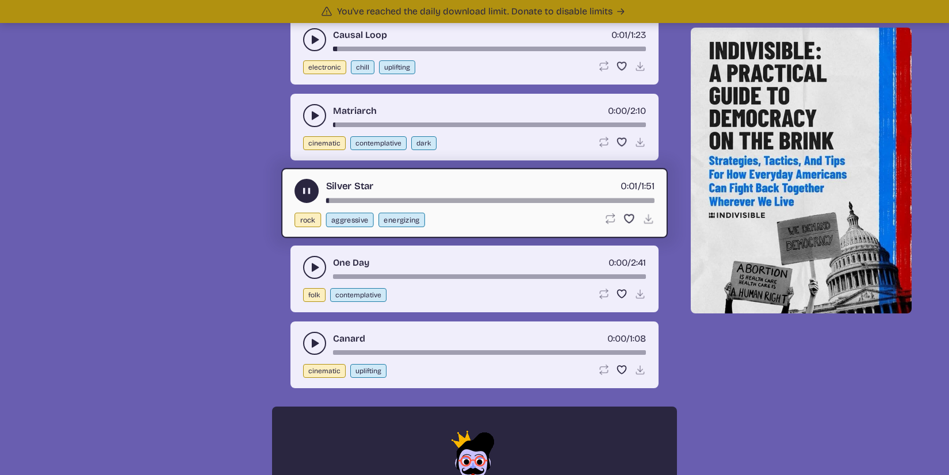
click at [308, 283] on div "One Day 0:00 / 2:41 folk contemplative Loop song Loop this song. Favorite song …" at bounding box center [474, 279] width 368 height 67
click at [311, 262] on icon "play-pause toggle" at bounding box center [314, 267] width 11 height 11
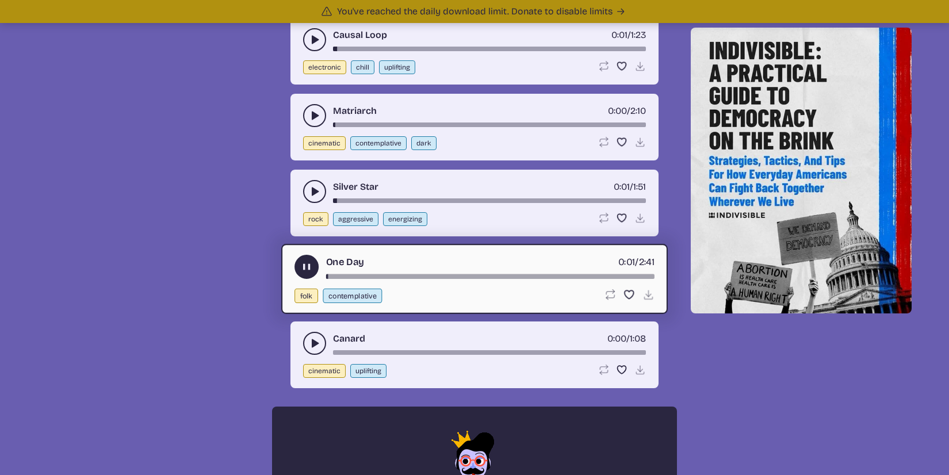
click at [317, 342] on use "play-pause toggle" at bounding box center [314, 342] width 11 height 11
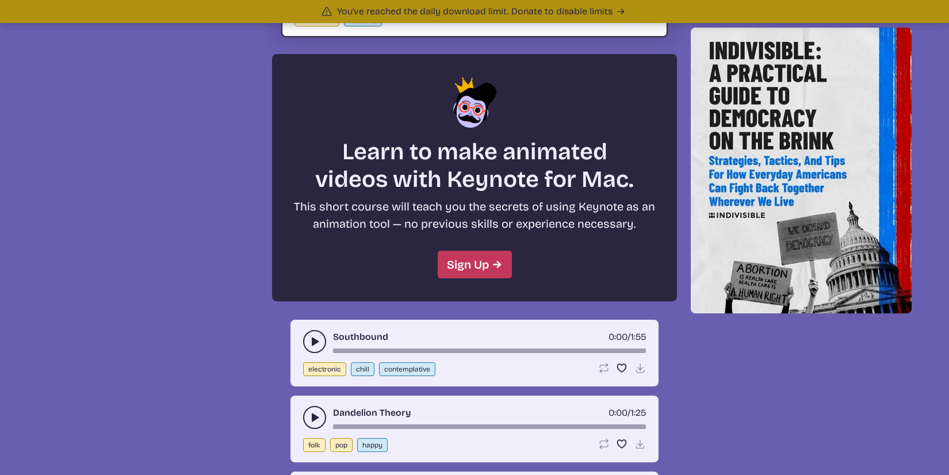
click at [321, 336] on button "play-pause toggle" at bounding box center [314, 341] width 23 height 23
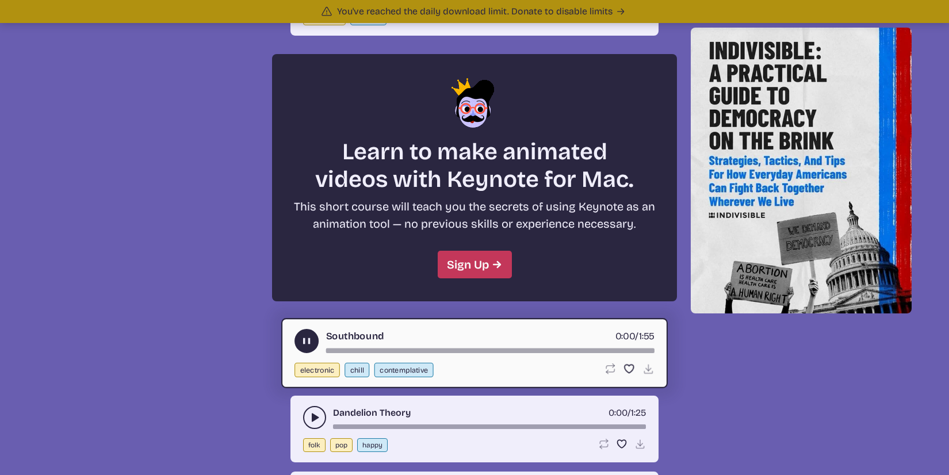
scroll to position [4243, 0]
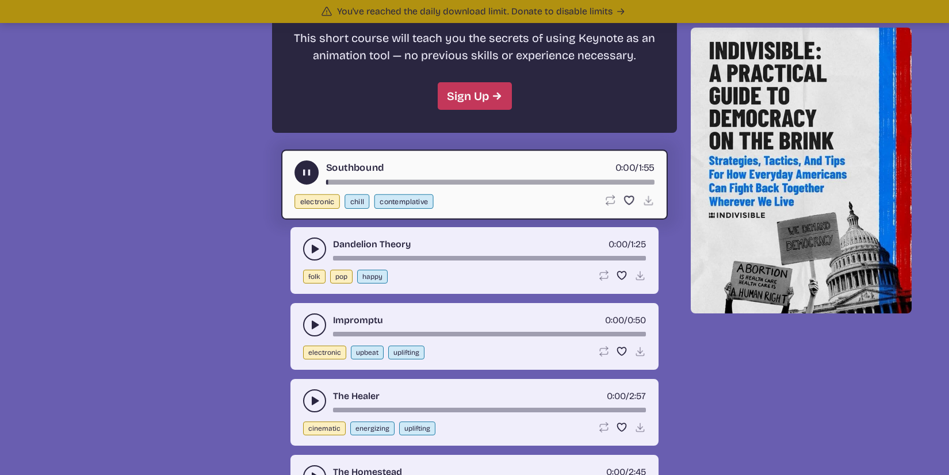
click at [303, 259] on div "Dandelion Theory 0:00 / 1:25" at bounding box center [474, 248] width 343 height 23
click at [308, 259] on div "Dandelion Theory 0:00 / 1:25" at bounding box center [474, 248] width 343 height 23
click at [317, 254] on icon "play-pause toggle" at bounding box center [314, 248] width 11 height 11
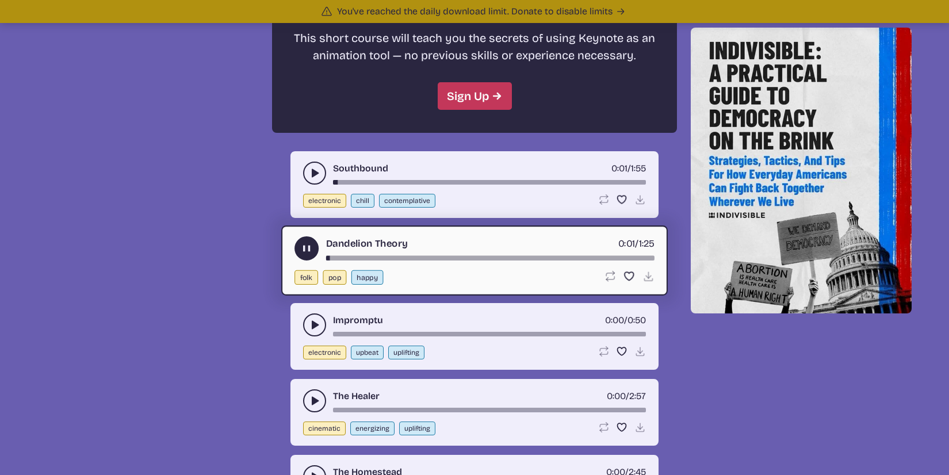
click at [370, 256] on div "song-time-bar" at bounding box center [490, 257] width 328 height 5
click at [316, 321] on icon "play-pause toggle" at bounding box center [314, 324] width 11 height 11
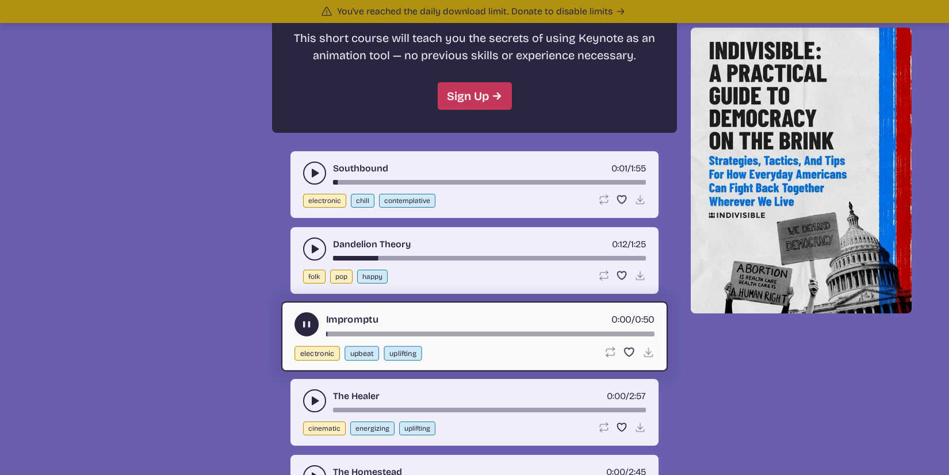
click at [384, 331] on div "Impromptu 0:00 / 0:50" at bounding box center [474, 324] width 360 height 24
click at [383, 333] on div "song-time-bar" at bounding box center [490, 333] width 328 height 5
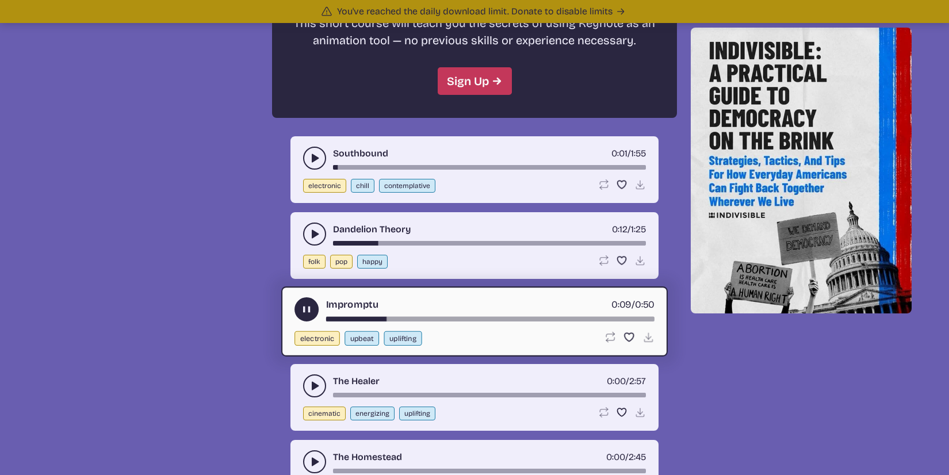
click at [308, 373] on div "The Healer 0:00 / 2:57 cinematic energizing uplifting Loop song Loop this song.…" at bounding box center [474, 397] width 368 height 67
click at [311, 383] on icon "play-pause toggle" at bounding box center [314, 385] width 11 height 11
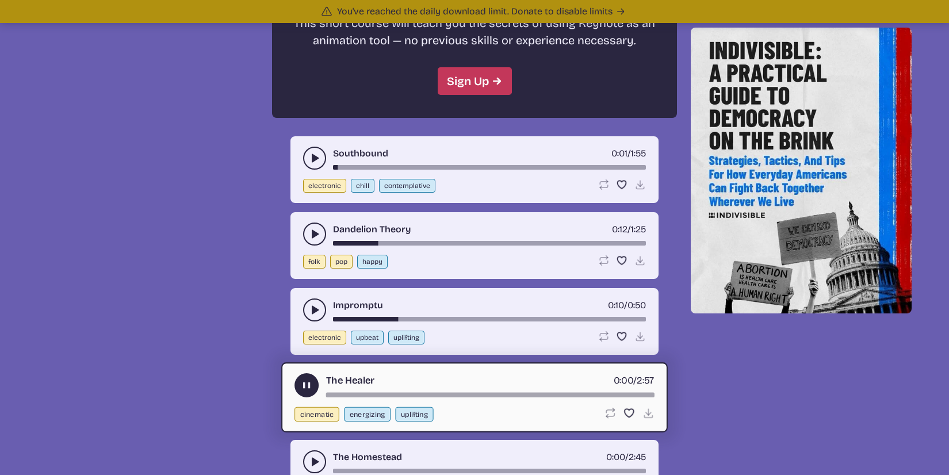
scroll to position [4447, 0]
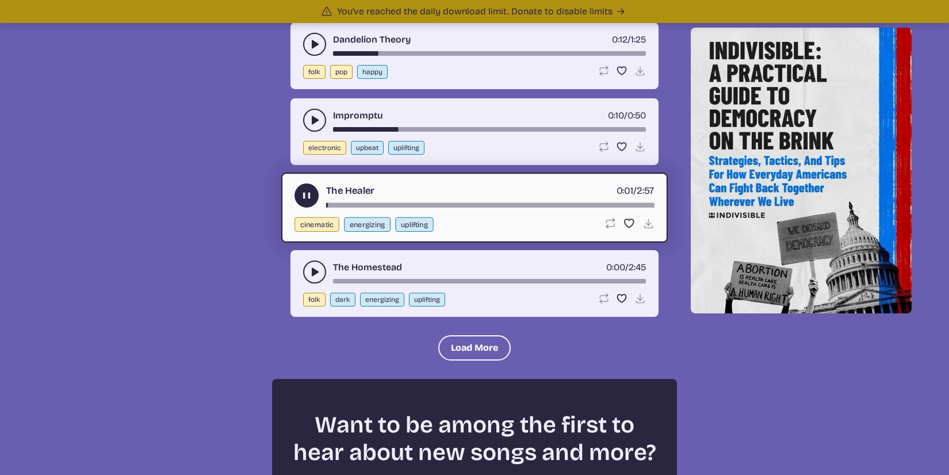
click at [414, 212] on div "The Healer 0:01 / 2:57 cinematic energizing uplifting Loop song Loop this song.…" at bounding box center [474, 207] width 386 height 70
click at [419, 208] on div "The Healer 0:01 / 2:57 cinematic energizing uplifting Loop song Loop this song.…" at bounding box center [474, 207] width 386 height 70
click at [420, 206] on div "song-time-bar" at bounding box center [490, 204] width 328 height 5
click at [315, 276] on icon "play-pause toggle" at bounding box center [314, 271] width 11 height 11
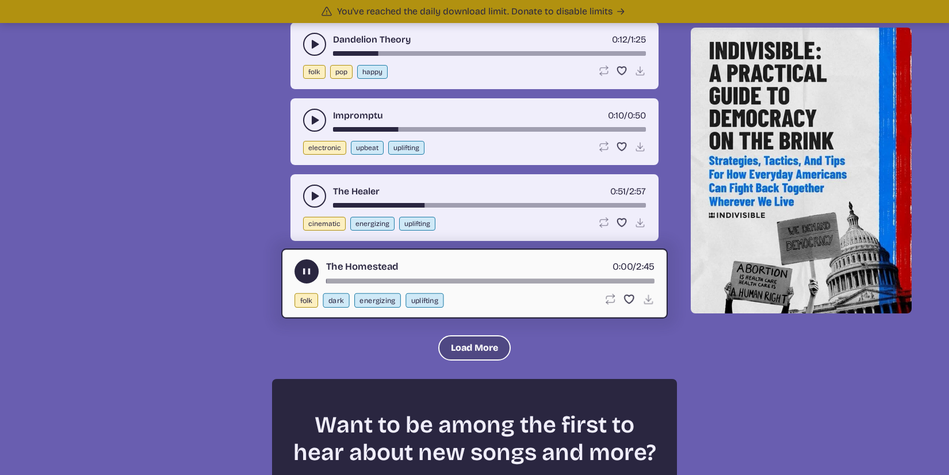
click at [457, 354] on button "Load More" at bounding box center [474, 347] width 72 height 25
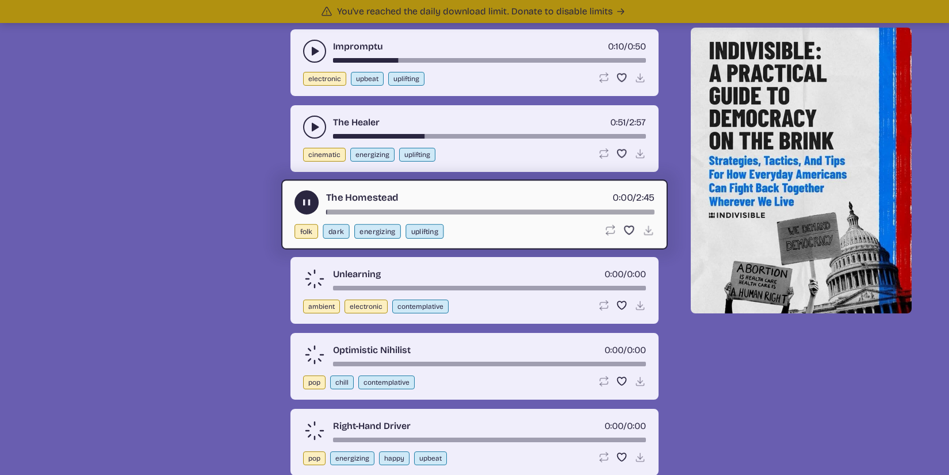
scroll to position [4657, 0]
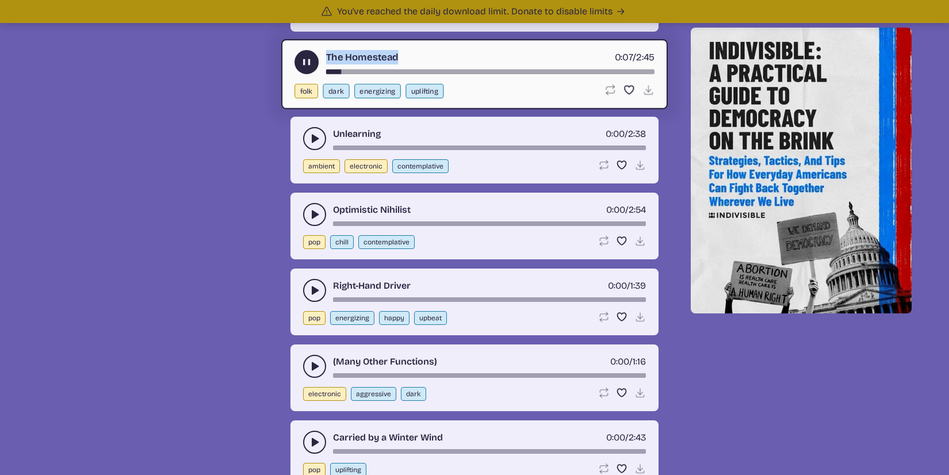
drag, startPoint x: 424, startPoint y: 53, endPoint x: 331, endPoint y: 64, distance: 94.4
click at [325, 60] on div "The Homestead 0:07 / 2:45" at bounding box center [474, 62] width 360 height 24
copy div "The Homestead"
click at [317, 67] on div "The Homestead 0:15 / 2:45" at bounding box center [474, 62] width 360 height 24
click at [315, 66] on button "play-pause toggle" at bounding box center [306, 62] width 24 height 24
